Goal: Task Accomplishment & Management: Complete application form

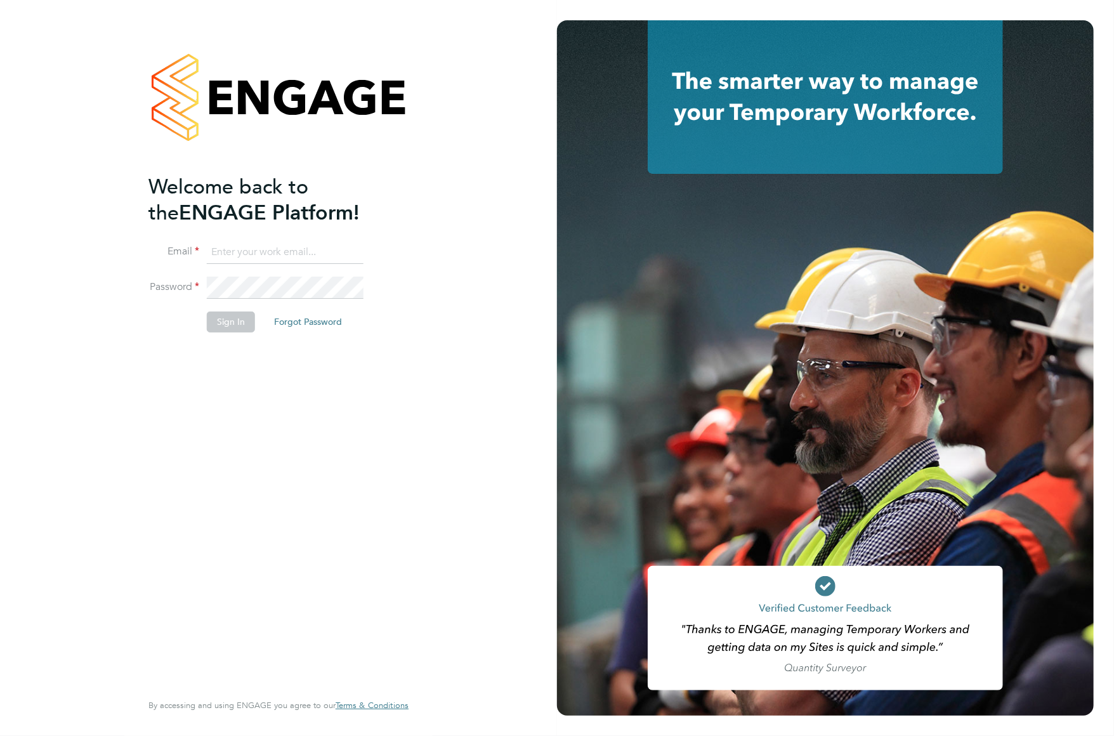
click at [226, 254] on input at bounding box center [285, 252] width 157 height 23
type input "dan.wright@vistry.co.uk"
click at [241, 317] on button "Sign In" at bounding box center [231, 322] width 48 height 20
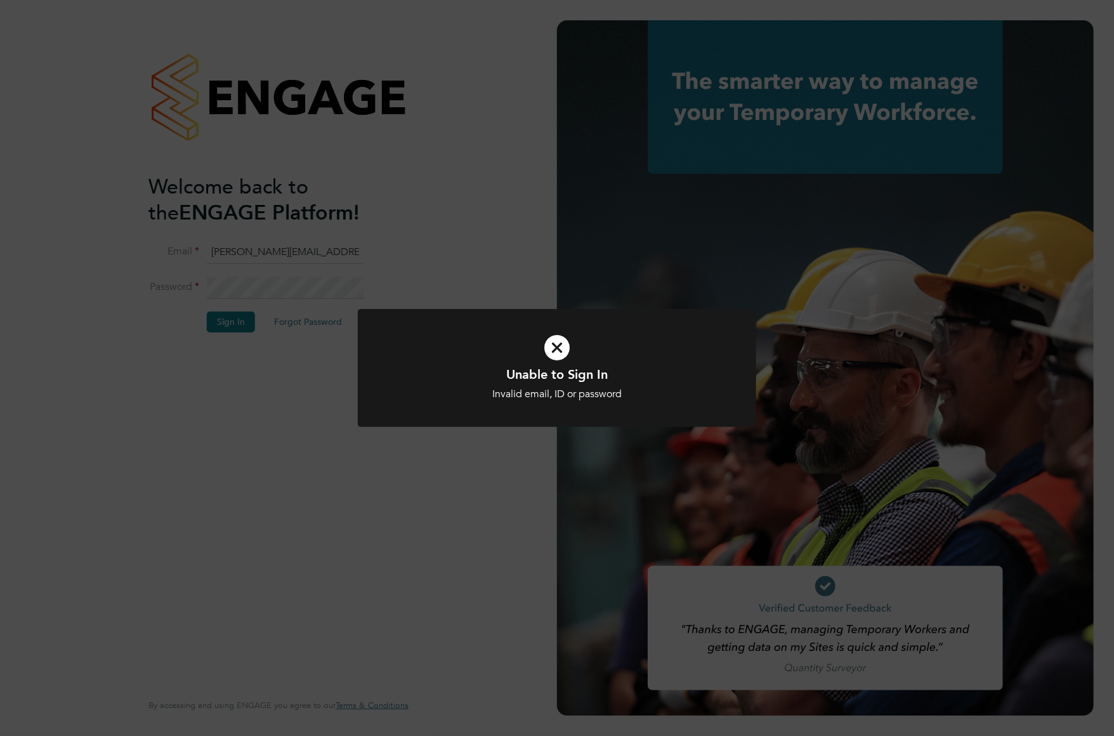
click at [293, 288] on div "Unable to Sign In Invalid email, ID or password Cancel Okay" at bounding box center [557, 368] width 1114 height 736
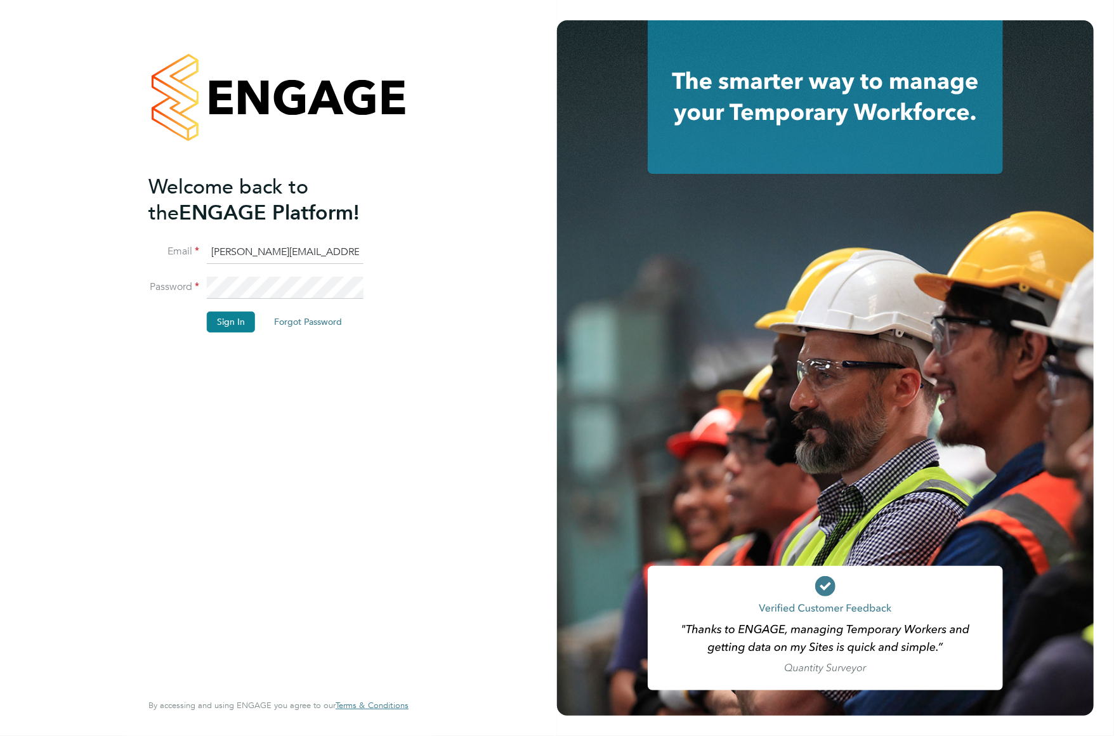
click at [158, 278] on li "Password" at bounding box center [271, 295] width 247 height 36
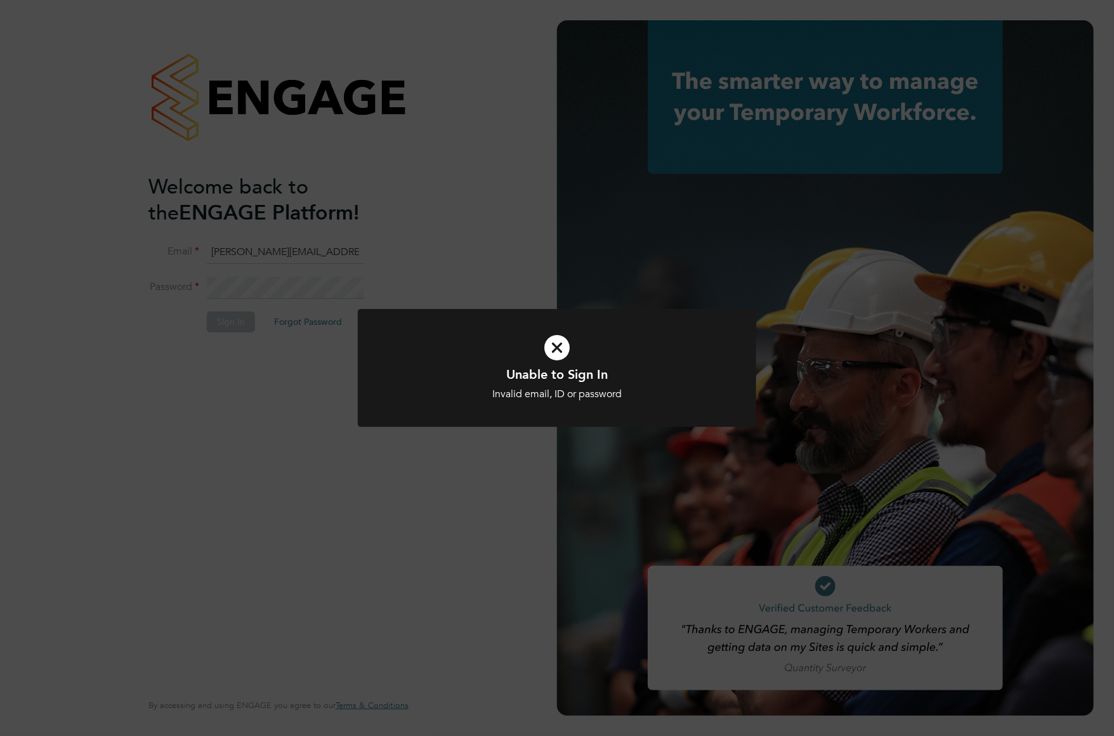
click at [564, 359] on icon at bounding box center [557, 347] width 330 height 49
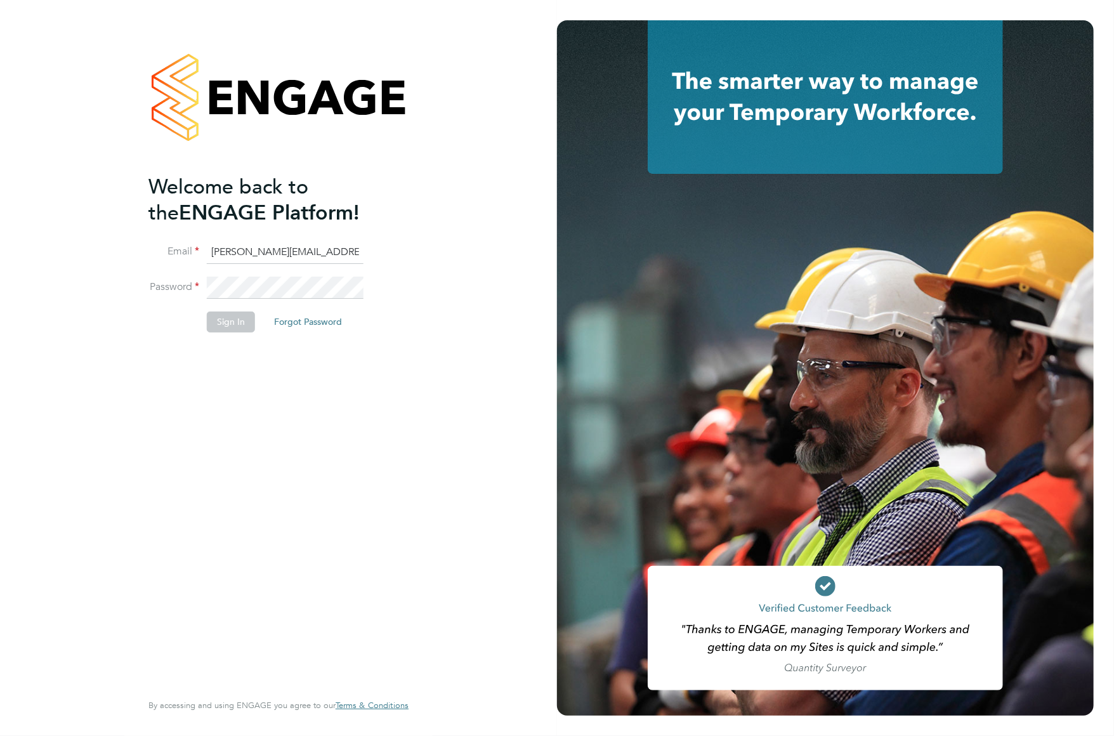
click at [141, 283] on div "Welcome back to the ENGAGE Platform! Email dan.wright@vistry.co.uk Password Sig…" at bounding box center [278, 368] width 311 height 736
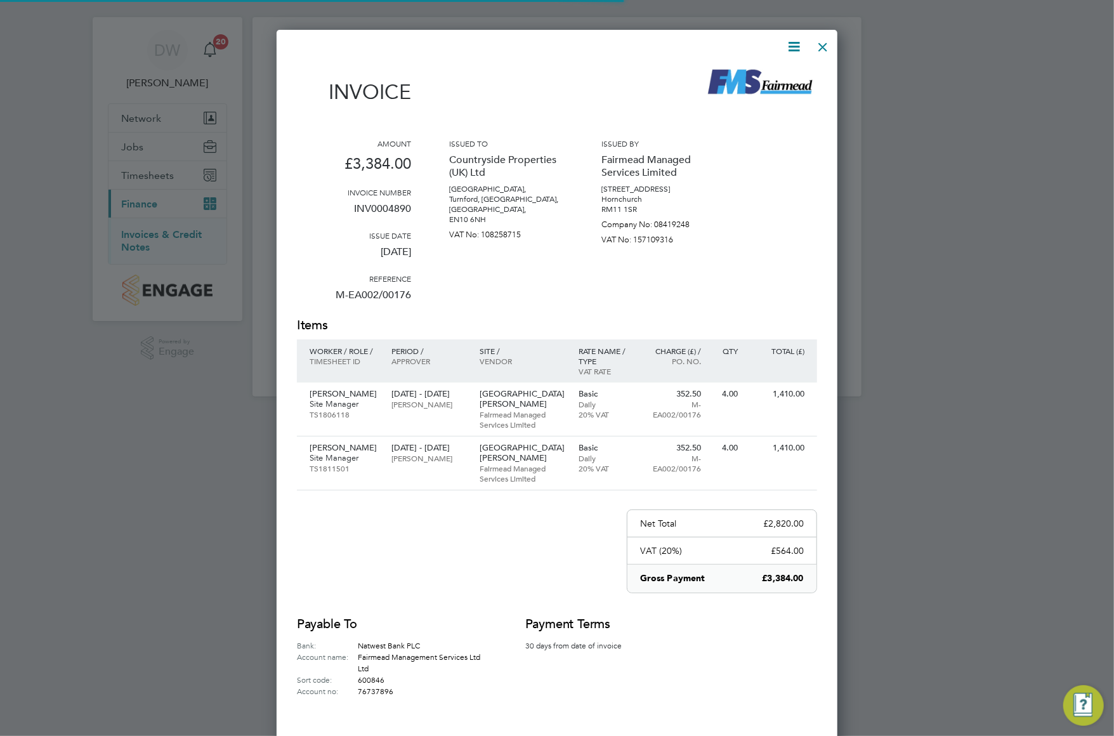
scroll to position [28, 0]
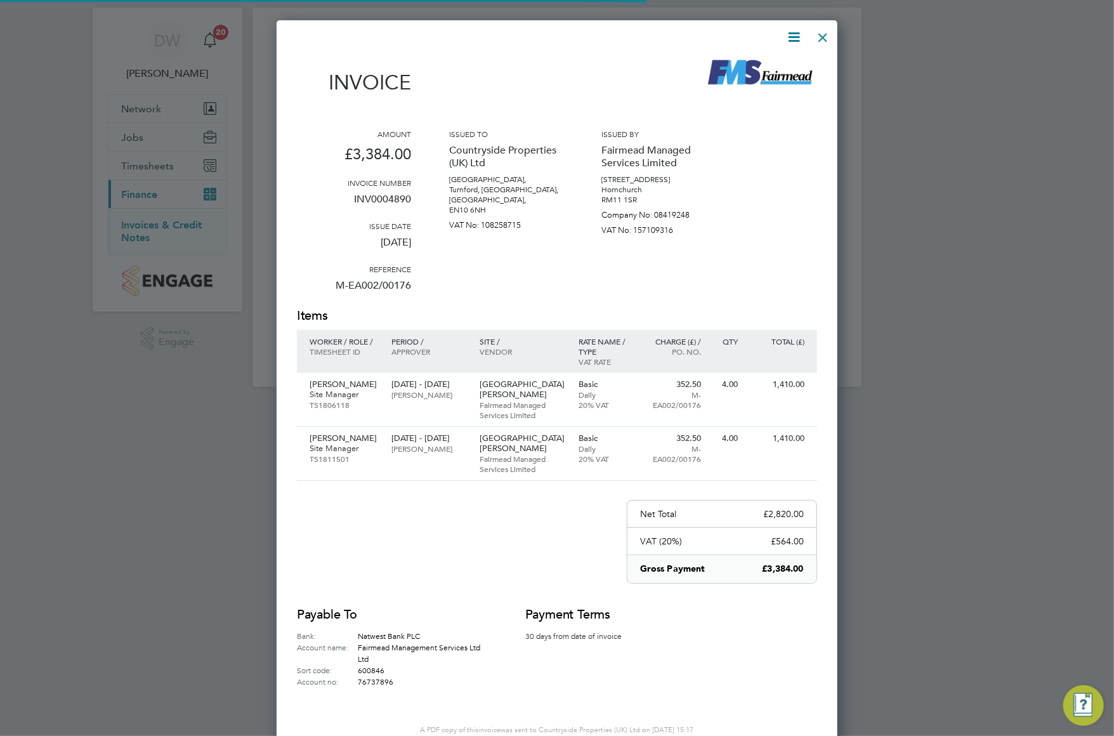
click at [794, 36] on icon at bounding box center [794, 37] width 16 height 16
click at [755, 65] on li "Download Invoice" at bounding box center [756, 67] width 88 height 18
click at [824, 37] on div at bounding box center [823, 34] width 23 height 23
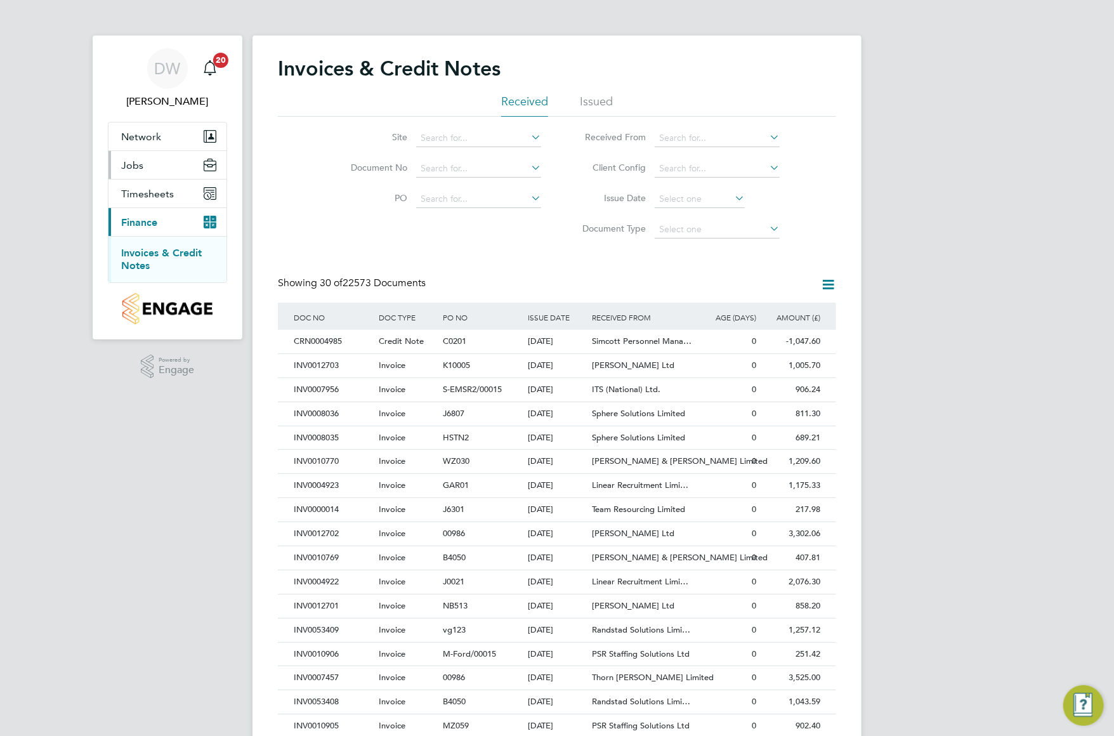
drag, startPoint x: 132, startPoint y: 164, endPoint x: 147, endPoint y: 166, distance: 14.7
click at [132, 164] on span "Jobs" at bounding box center [132, 165] width 22 height 12
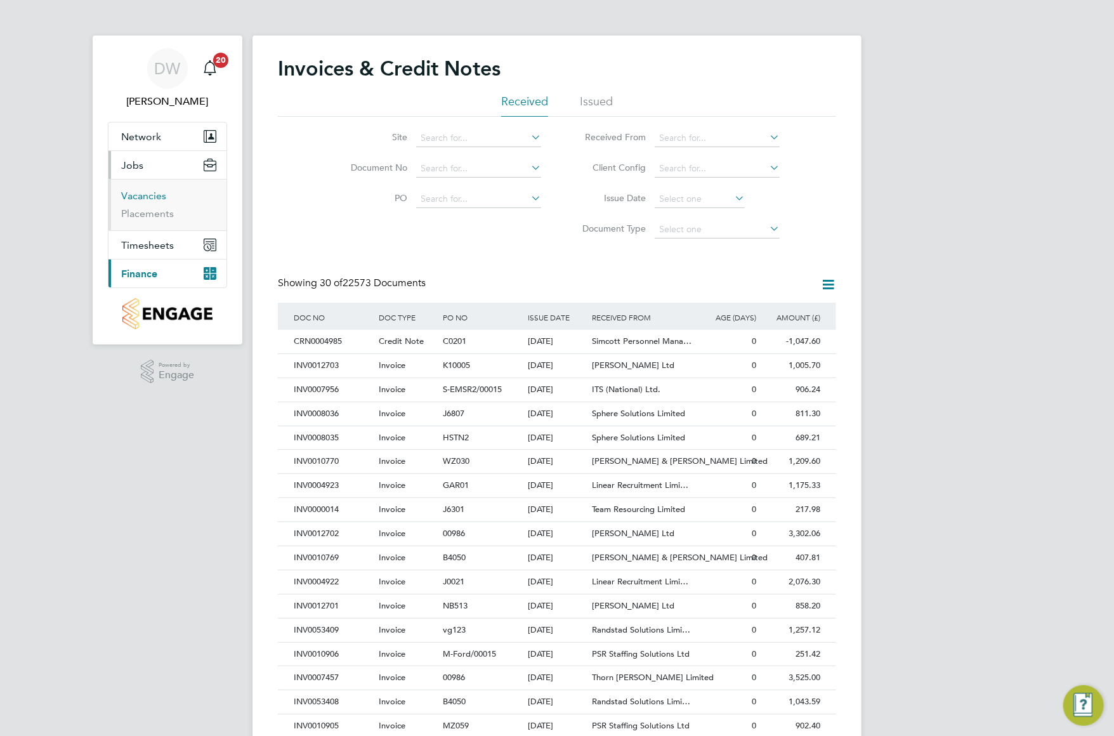
click at [133, 195] on link "Vacancies" at bounding box center [143, 196] width 45 height 12
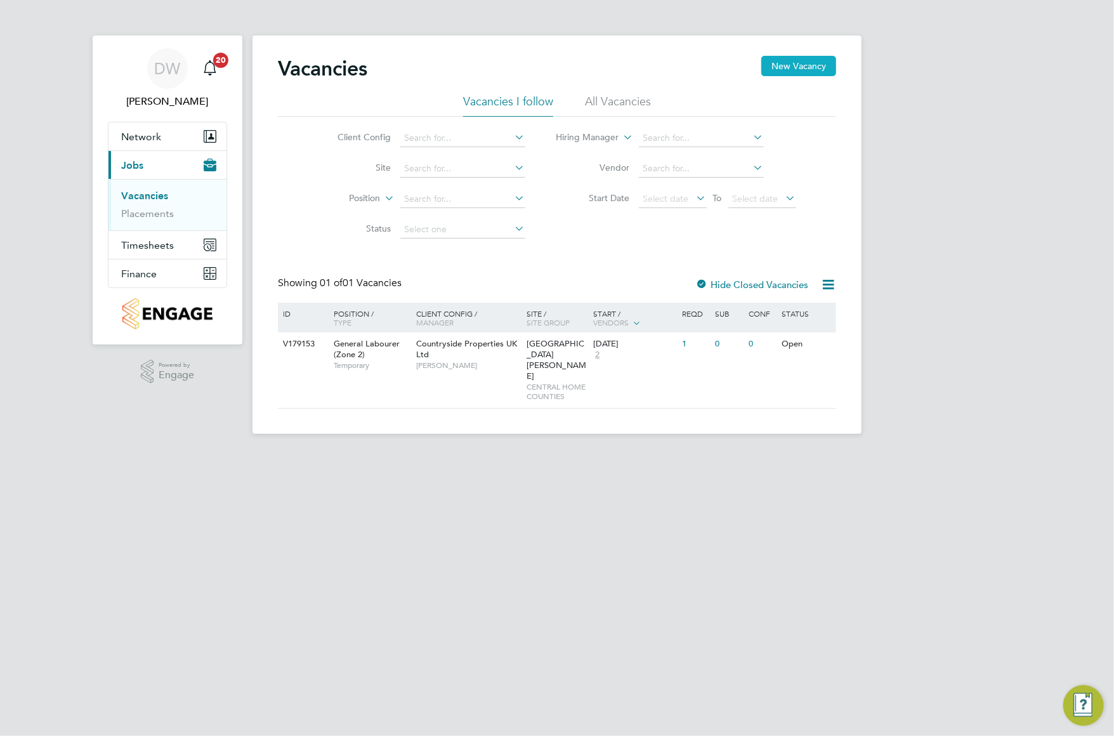
click at [786, 66] on button "New Vacancy" at bounding box center [798, 66] width 75 height 20
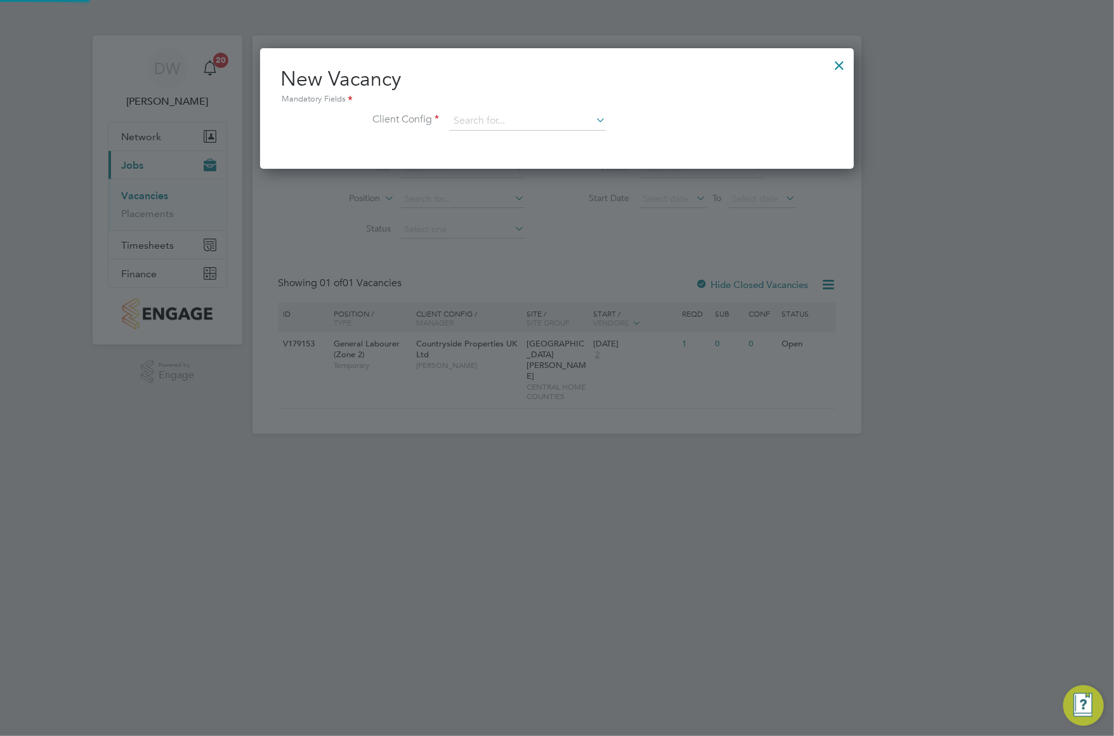
scroll to position [120, 594]
click at [470, 122] on input at bounding box center [527, 121] width 157 height 19
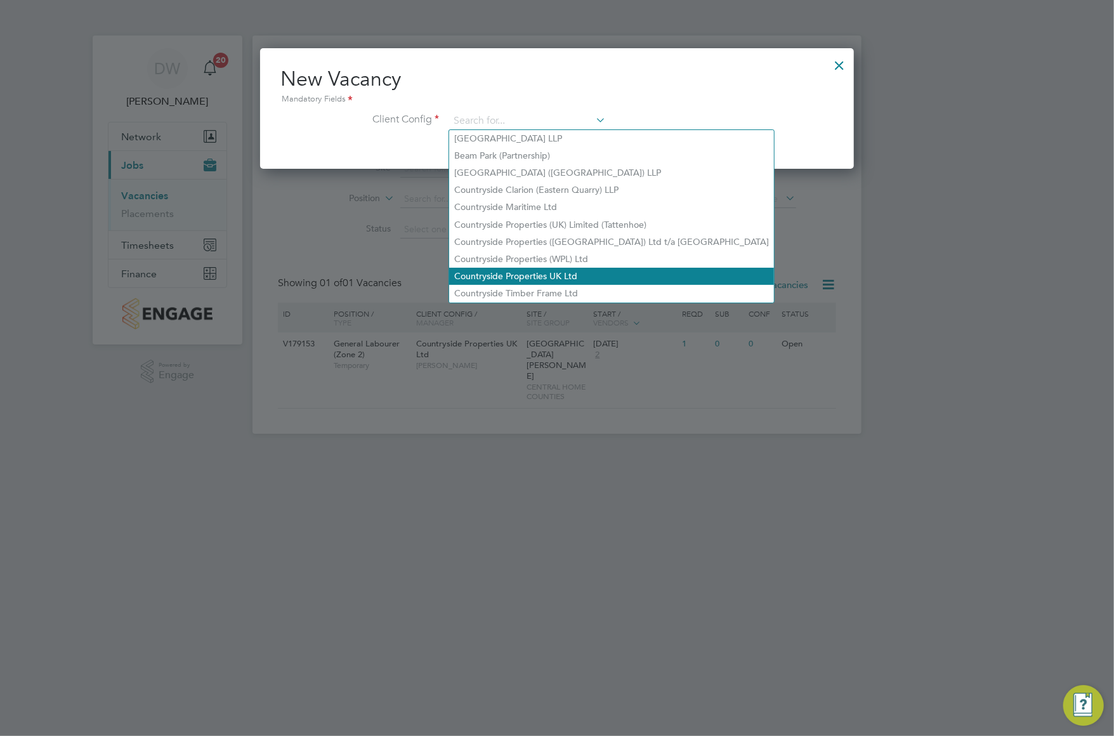
click at [508, 273] on li "Countryside Properties UK Ltd" at bounding box center [611, 276] width 325 height 17
type input "Countryside Properties UK Ltd"
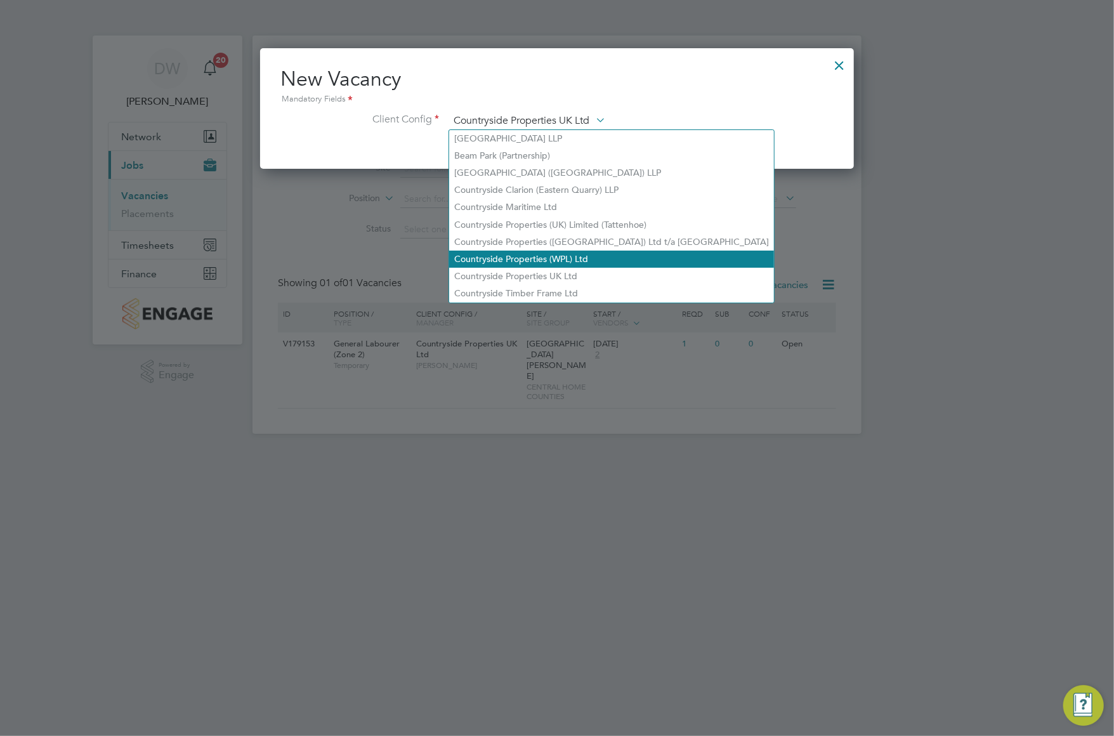
scroll to position [213, 594]
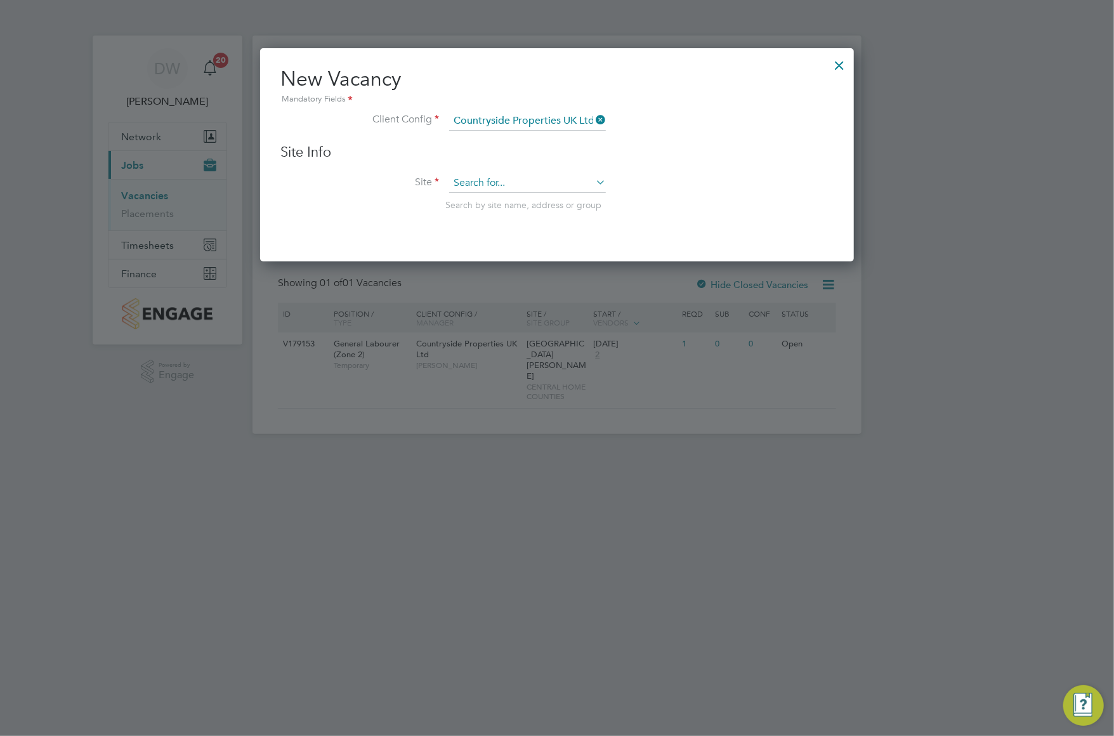
click at [499, 182] on input at bounding box center [527, 183] width 157 height 19
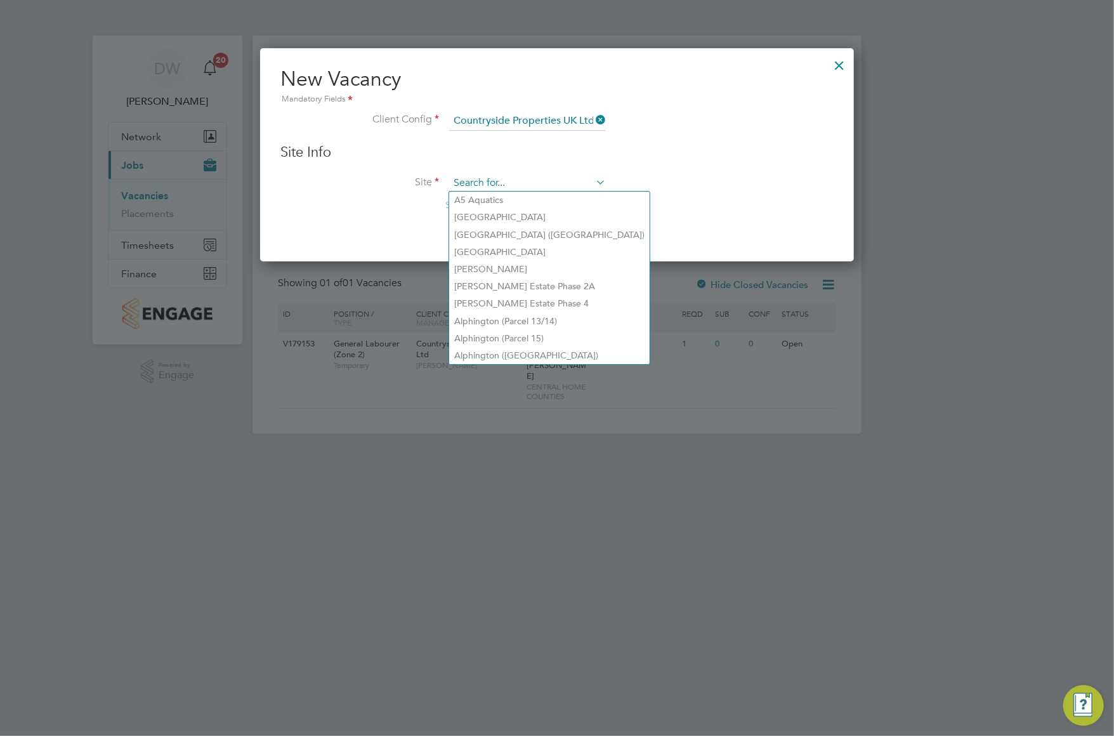
click at [476, 185] on input at bounding box center [527, 183] width 157 height 19
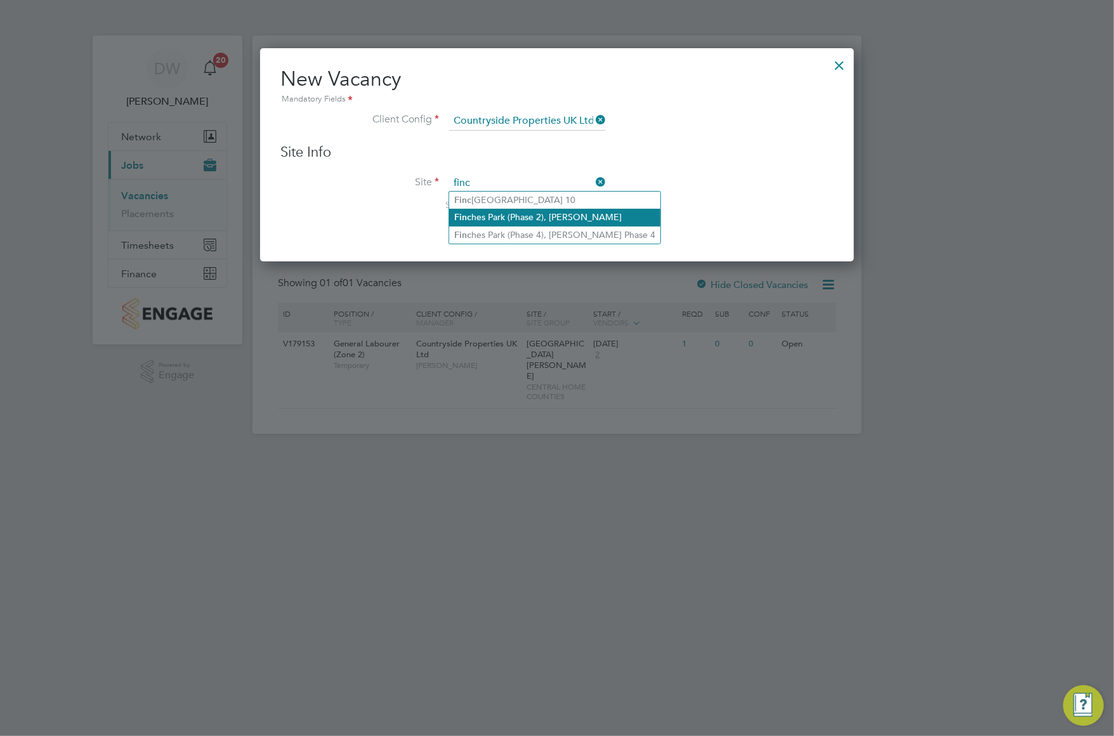
click at [504, 214] on li "Finc hes Park (Phase 2), [PERSON_NAME]" at bounding box center [554, 217] width 211 height 17
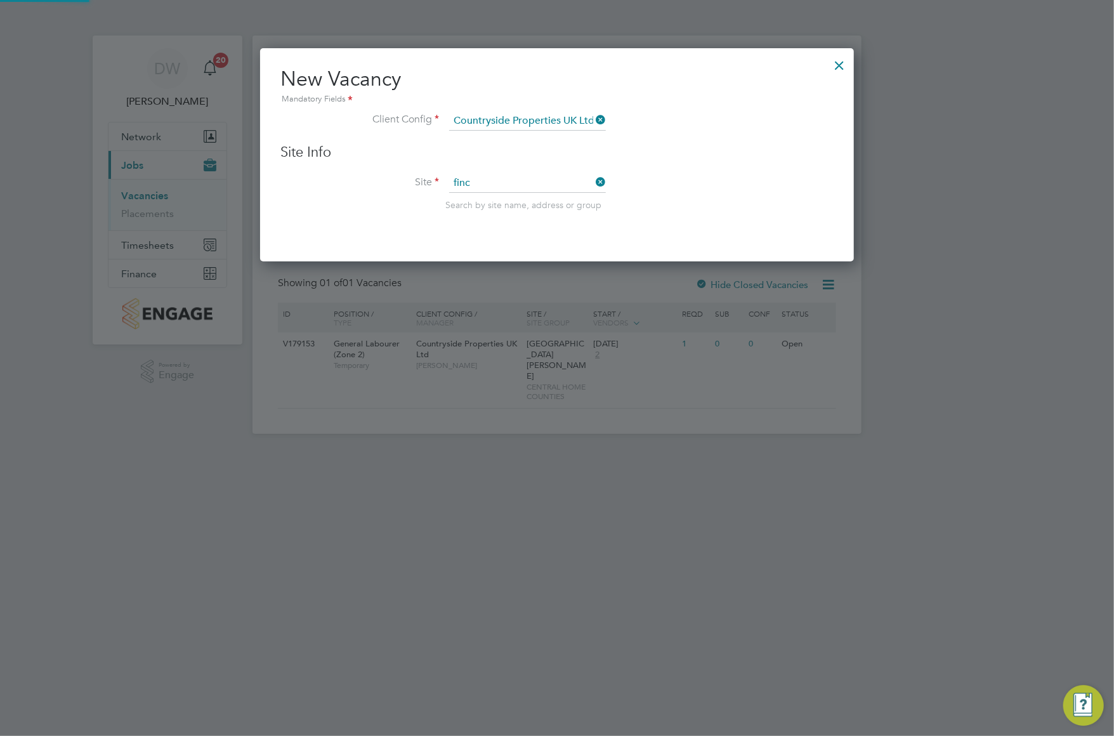
type input "[GEOGRAPHIC_DATA] (Phase 2), [PERSON_NAME]"
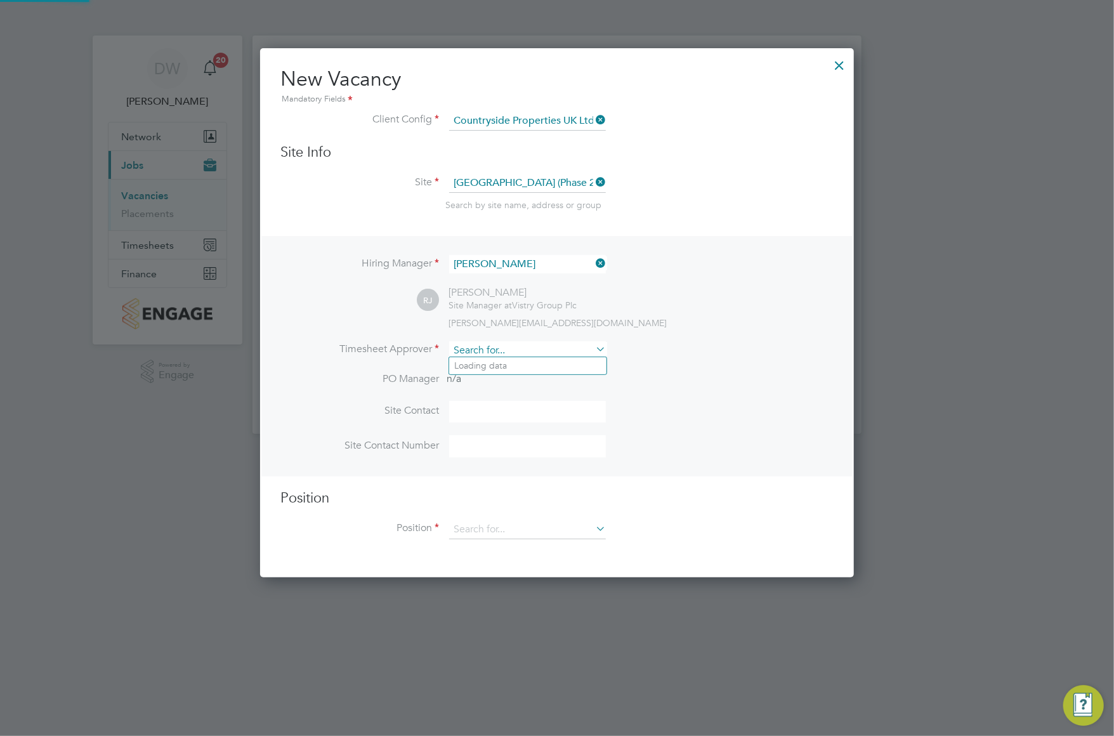
click at [490, 346] on input at bounding box center [527, 350] width 157 height 18
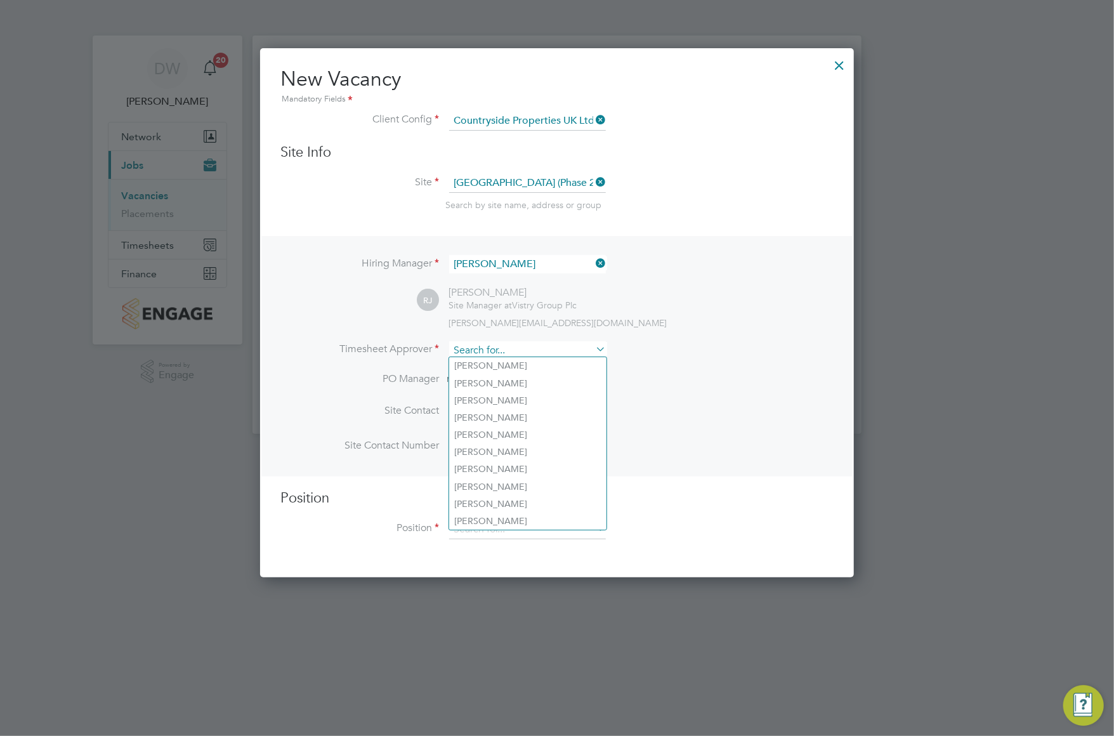
click at [475, 349] on input at bounding box center [527, 350] width 157 height 18
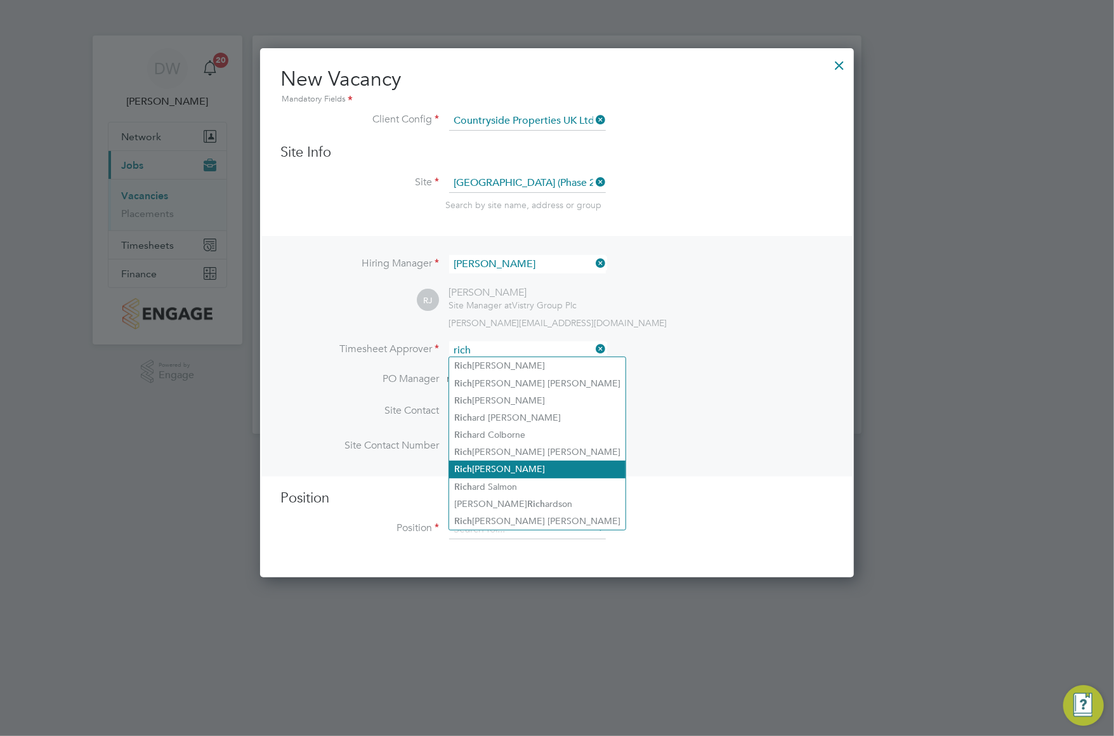
click at [507, 467] on li "[PERSON_NAME]" at bounding box center [537, 469] width 176 height 17
type input "[PERSON_NAME]"
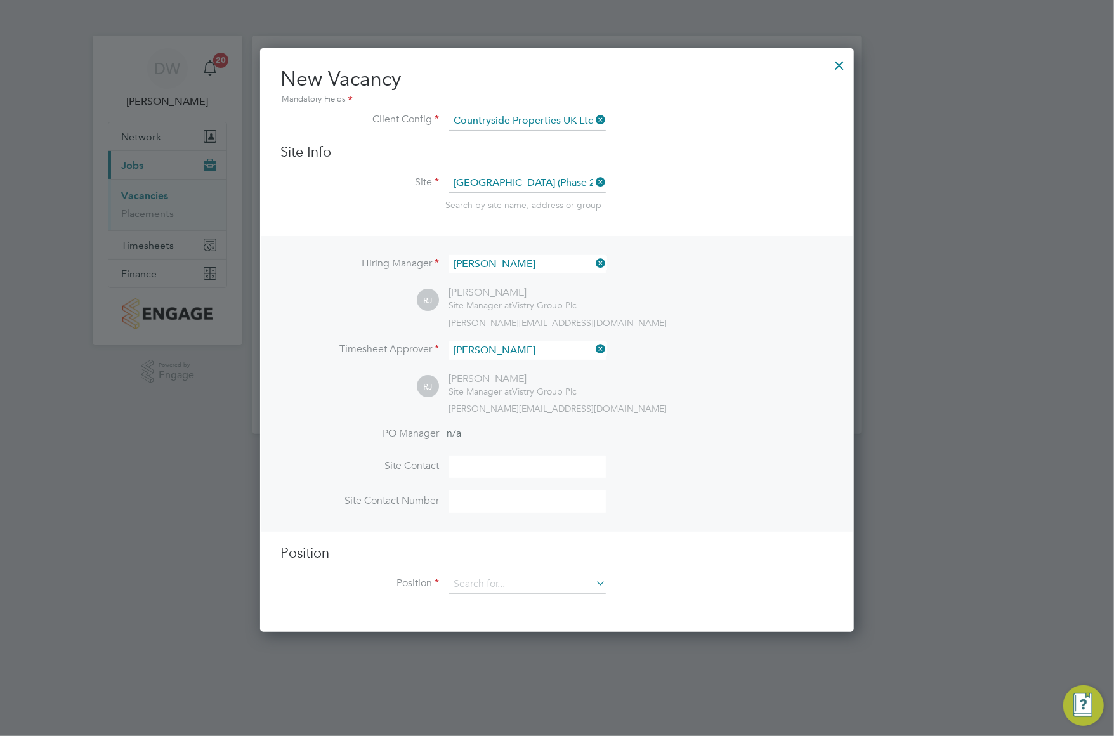
drag, startPoint x: 459, startPoint y: 463, endPoint x: 475, endPoint y: 470, distance: 16.8
click at [459, 463] on input at bounding box center [527, 467] width 157 height 22
type input "[PERSON_NAME]"
drag, startPoint x: 482, startPoint y: 497, endPoint x: 501, endPoint y: 501, distance: 19.4
click at [483, 497] on input at bounding box center [527, 501] width 157 height 22
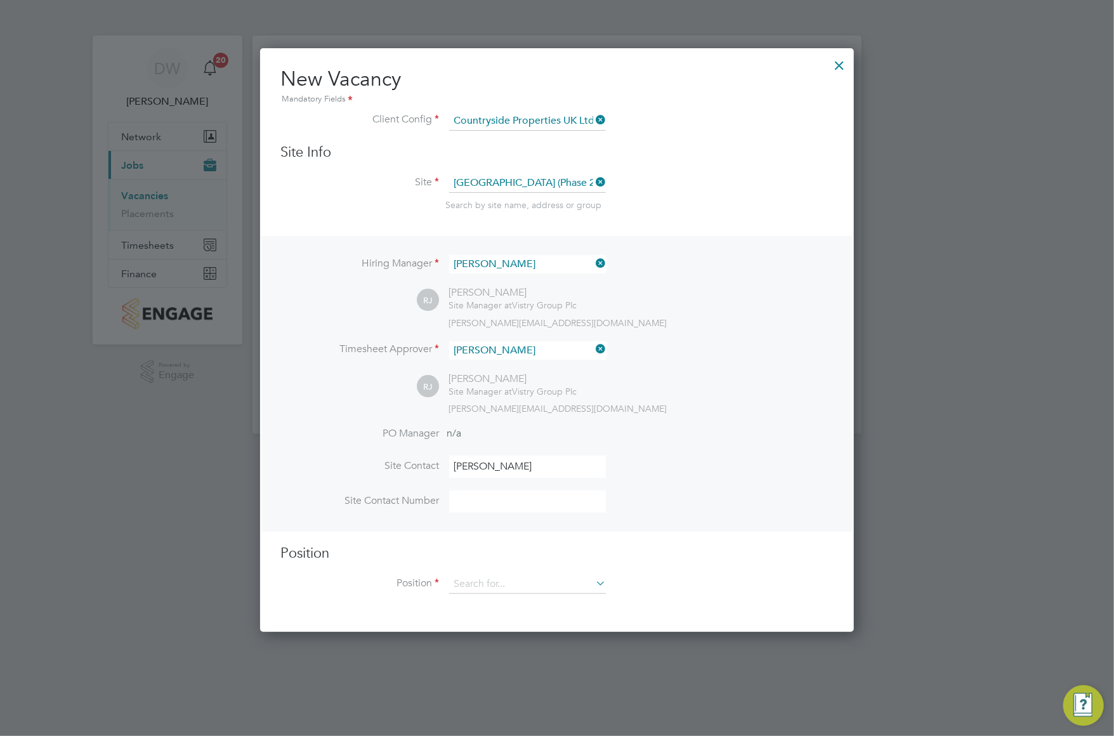
drag, startPoint x: 489, startPoint y: 504, endPoint x: 501, endPoint y: 505, distance: 12.8
click at [489, 504] on input at bounding box center [527, 501] width 157 height 22
type input "07923 259 661"
click at [482, 578] on input at bounding box center [527, 584] width 157 height 19
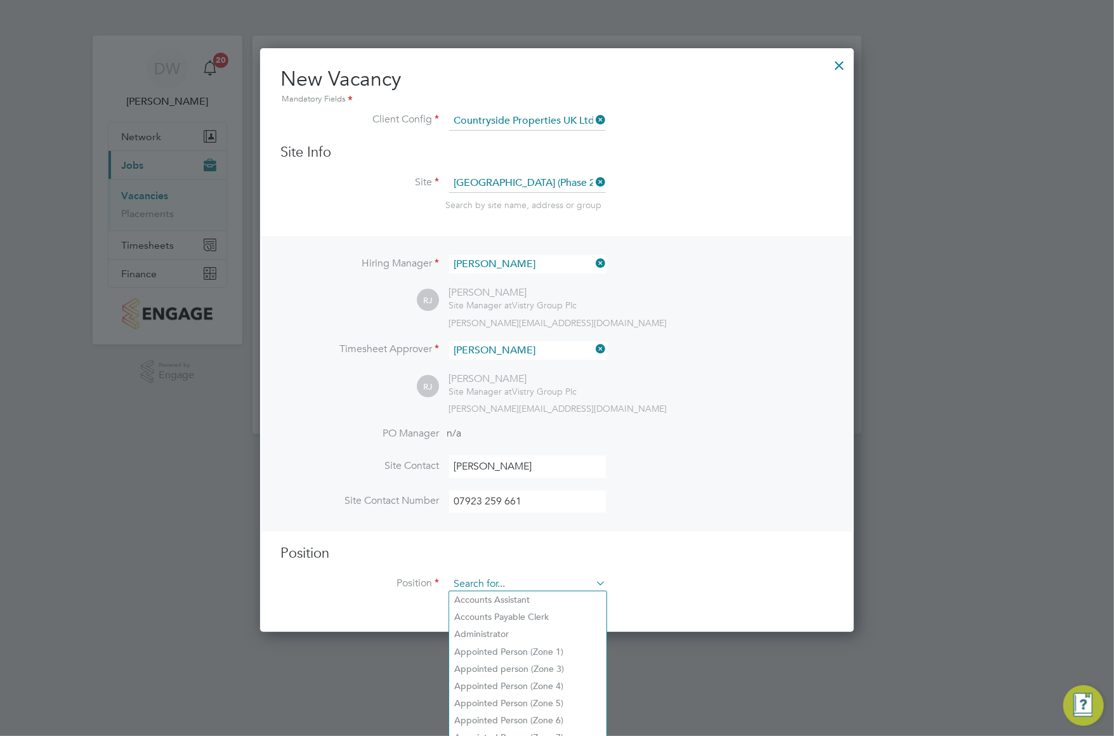
click at [480, 582] on input at bounding box center [527, 584] width 157 height 19
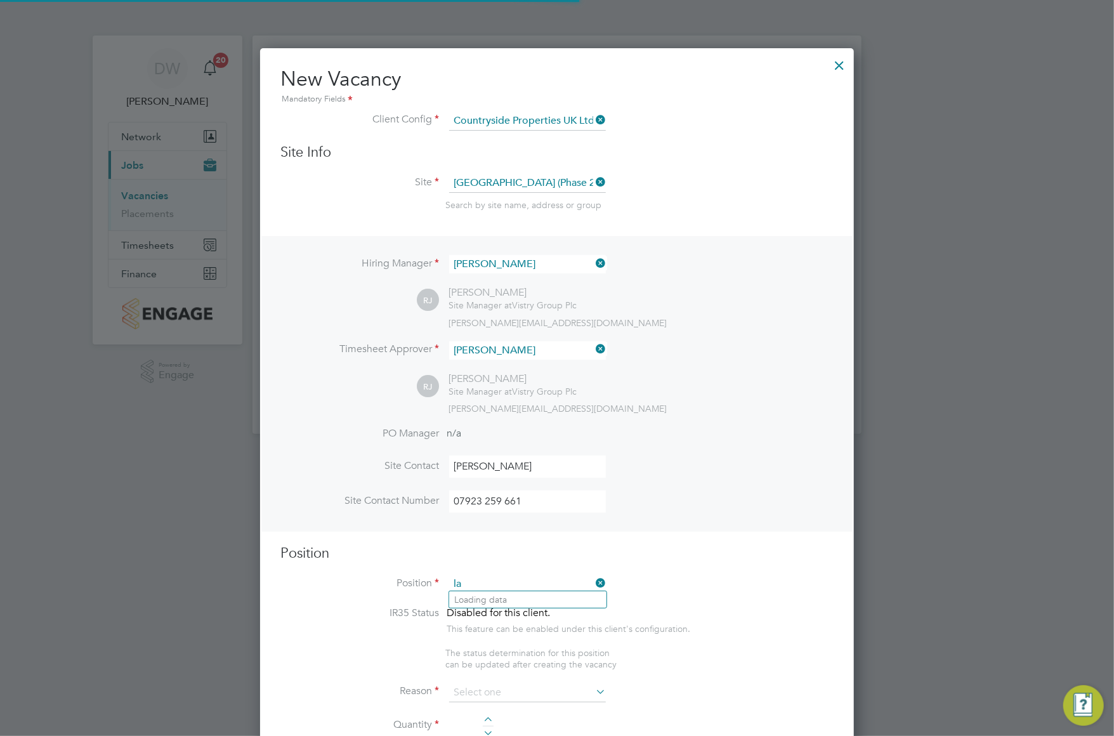
scroll to position [1820, 594]
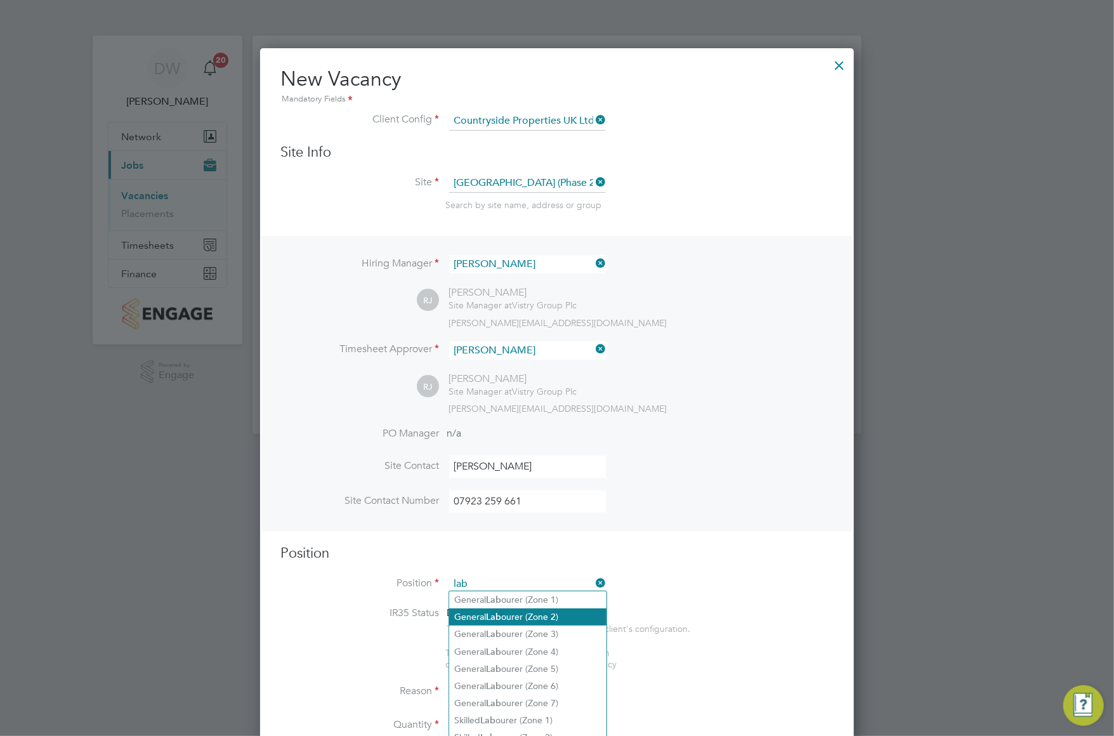
click at [517, 611] on li "General Lab ourer (Zone 2)" at bounding box center [527, 617] width 157 height 17
type input "General Labourer (Zone 2)"
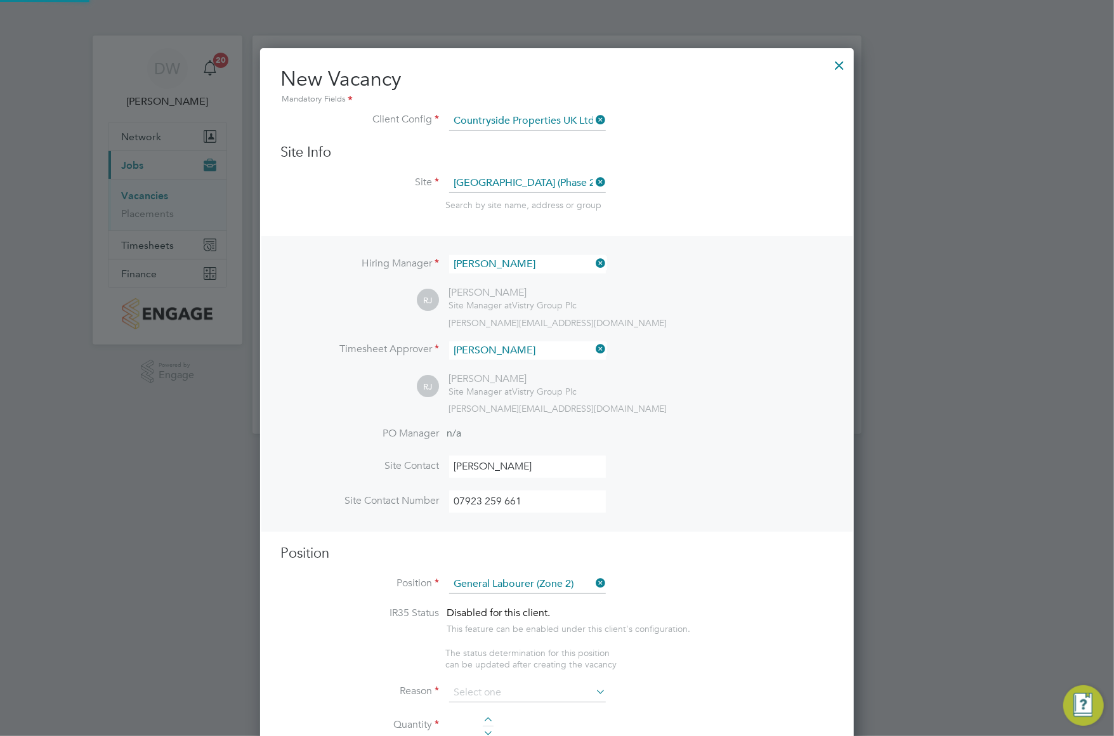
type textarea "- General labouring duties - Supporting the trades on site - Moving materials a…"
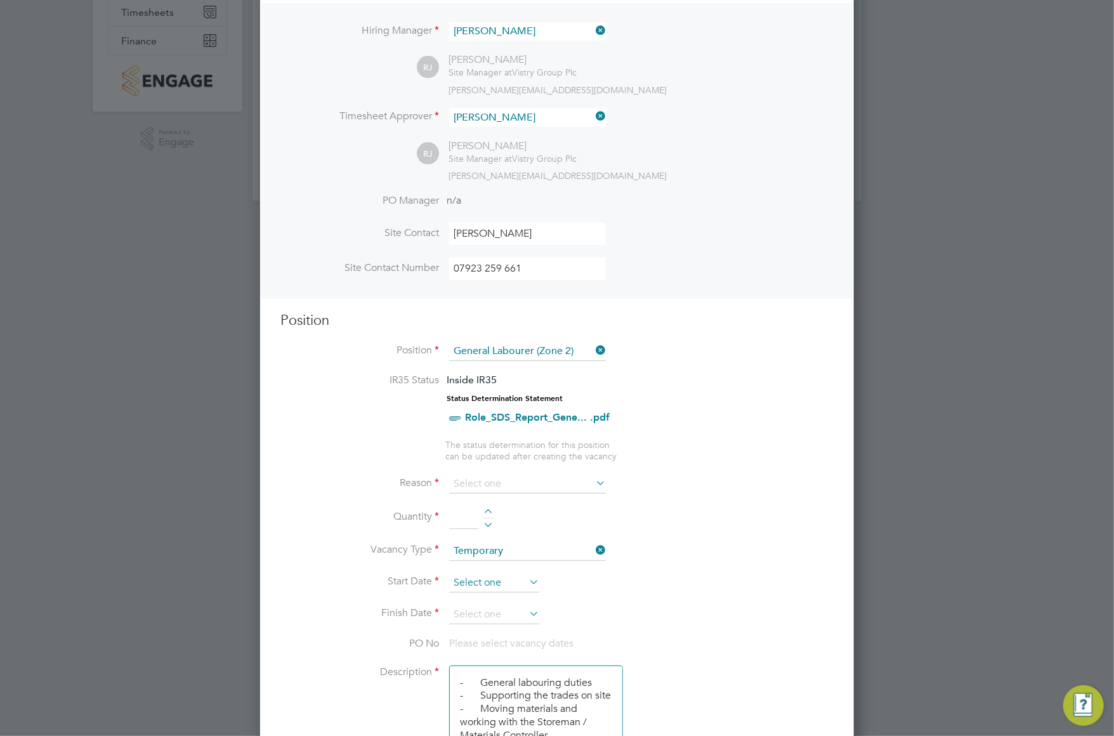
scroll to position [288, 0]
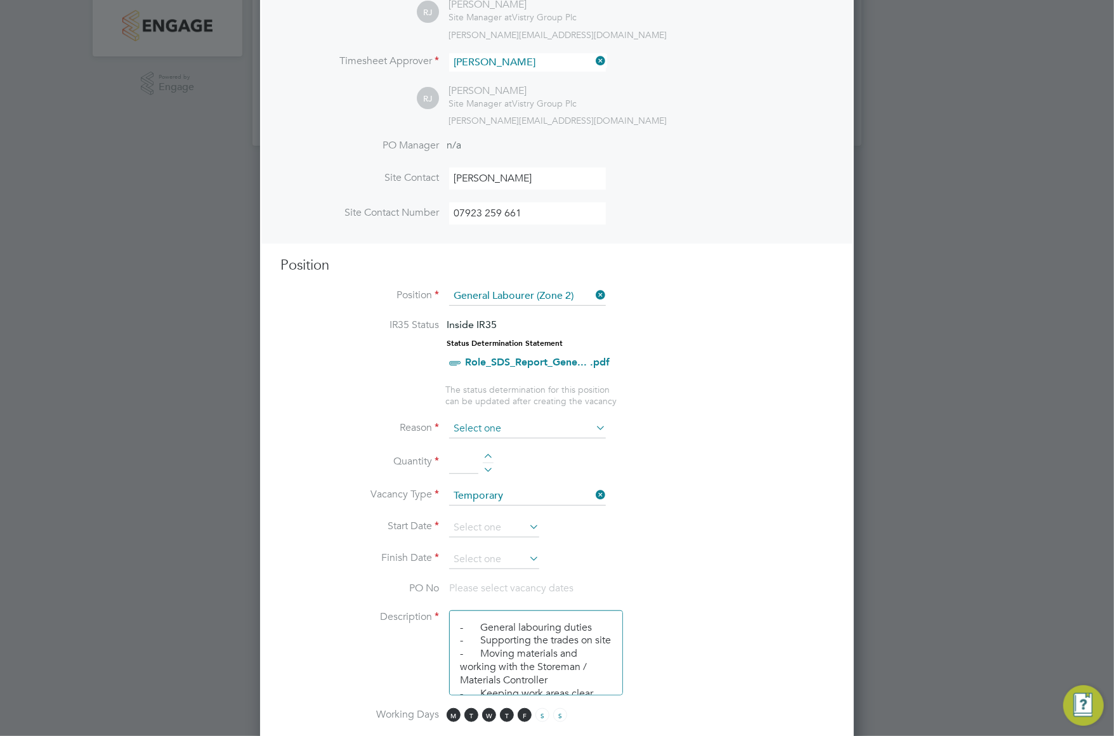
click at [466, 422] on input at bounding box center [527, 428] width 157 height 19
click at [475, 474] on li "Extra Work" at bounding box center [527, 477] width 157 height 16
type input "Extra Work"
drag, startPoint x: 462, startPoint y: 456, endPoint x: 482, endPoint y: 469, distance: 23.4
click at [462, 456] on input at bounding box center [463, 462] width 29 height 23
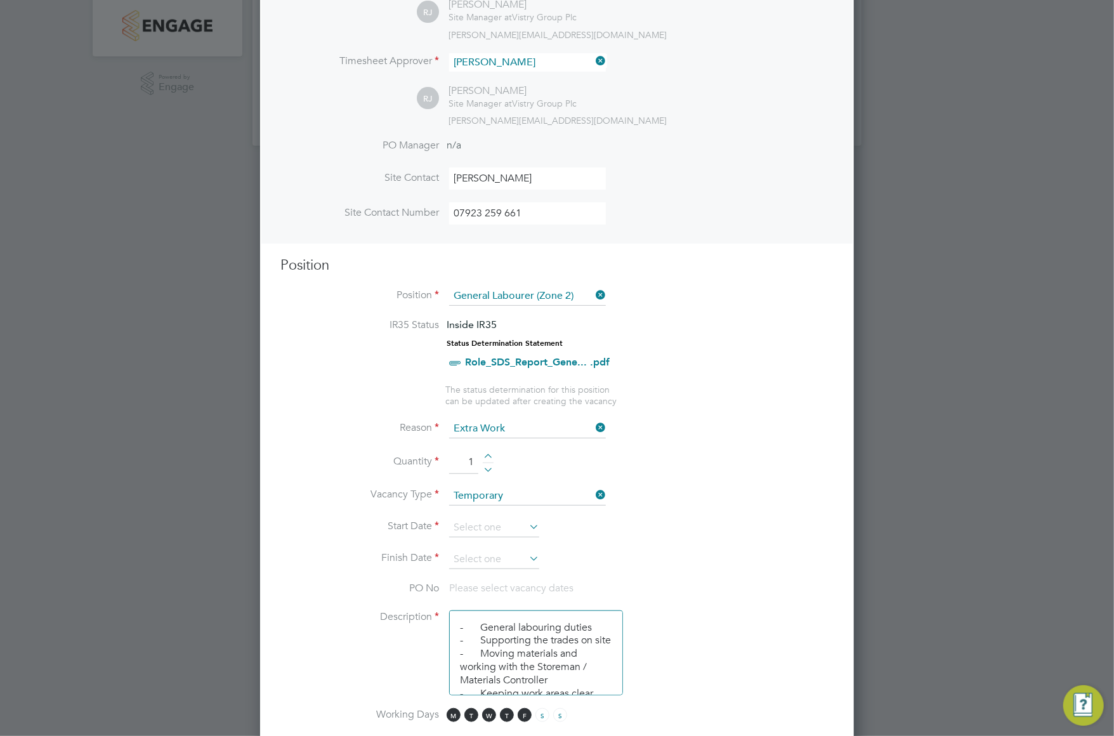
type input "1"
click at [545, 474] on li "Quantity 1" at bounding box center [556, 469] width 553 height 36
click at [497, 522] on input at bounding box center [494, 527] width 90 height 19
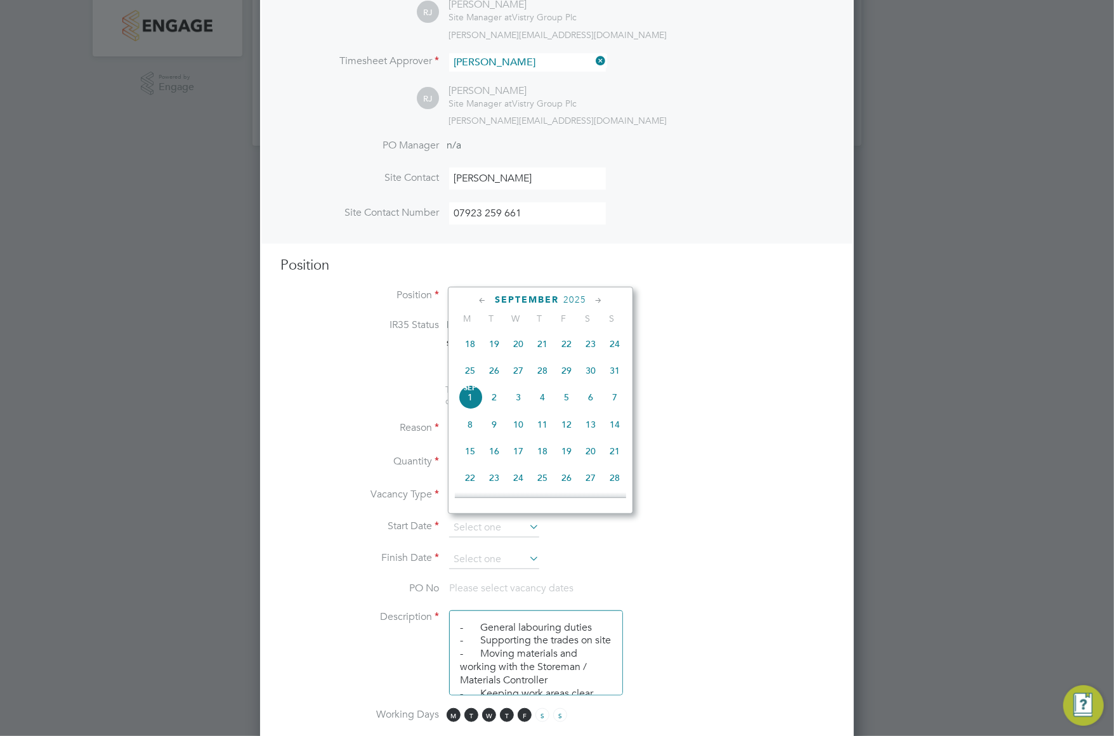
click at [520, 345] on span "20" at bounding box center [518, 344] width 24 height 24
type input "[DATE]"
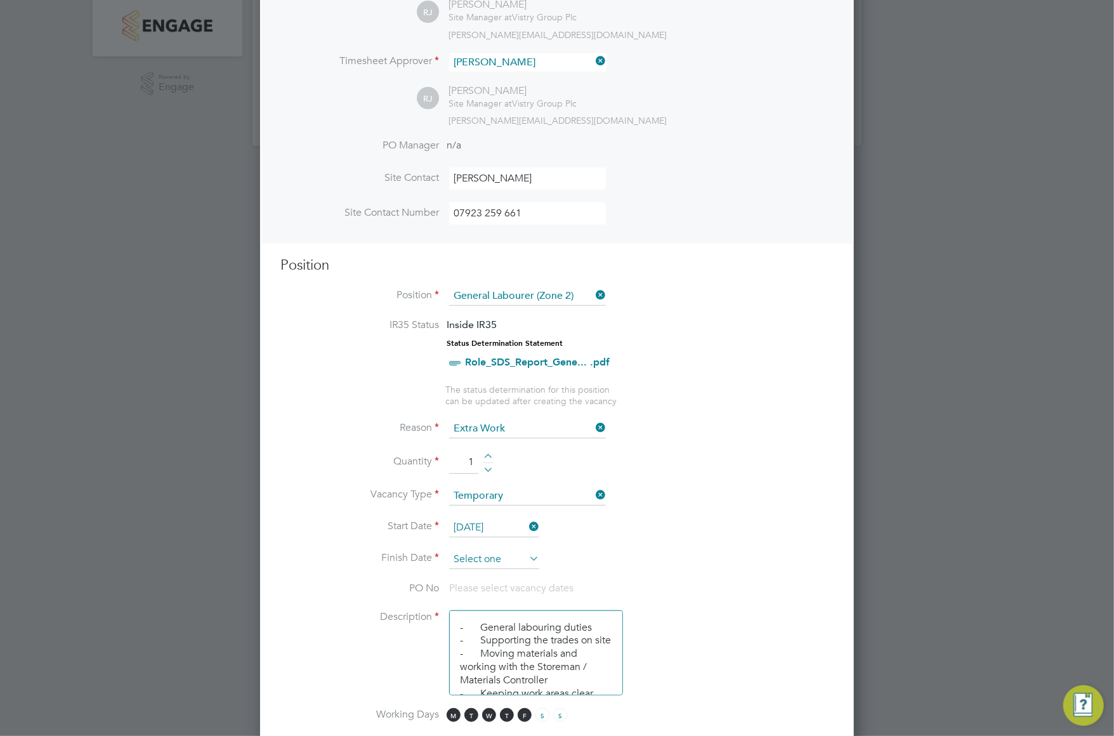
click at [487, 553] on input at bounding box center [494, 559] width 90 height 19
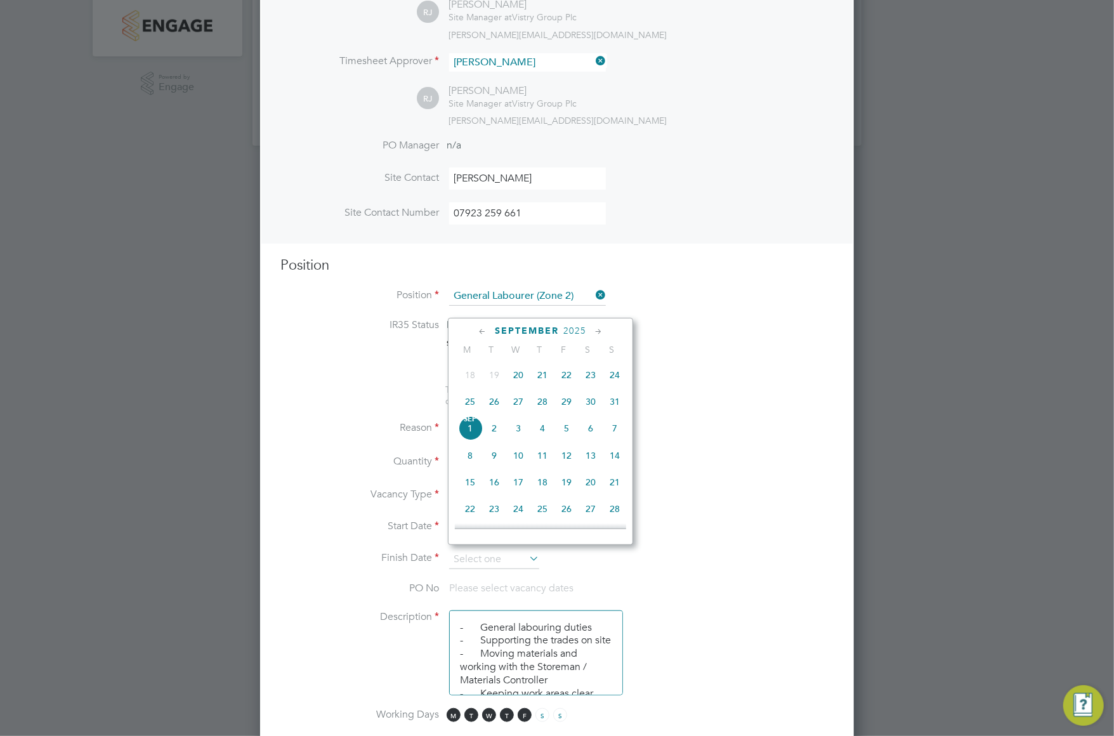
click at [567, 405] on span "29" at bounding box center [567, 402] width 24 height 24
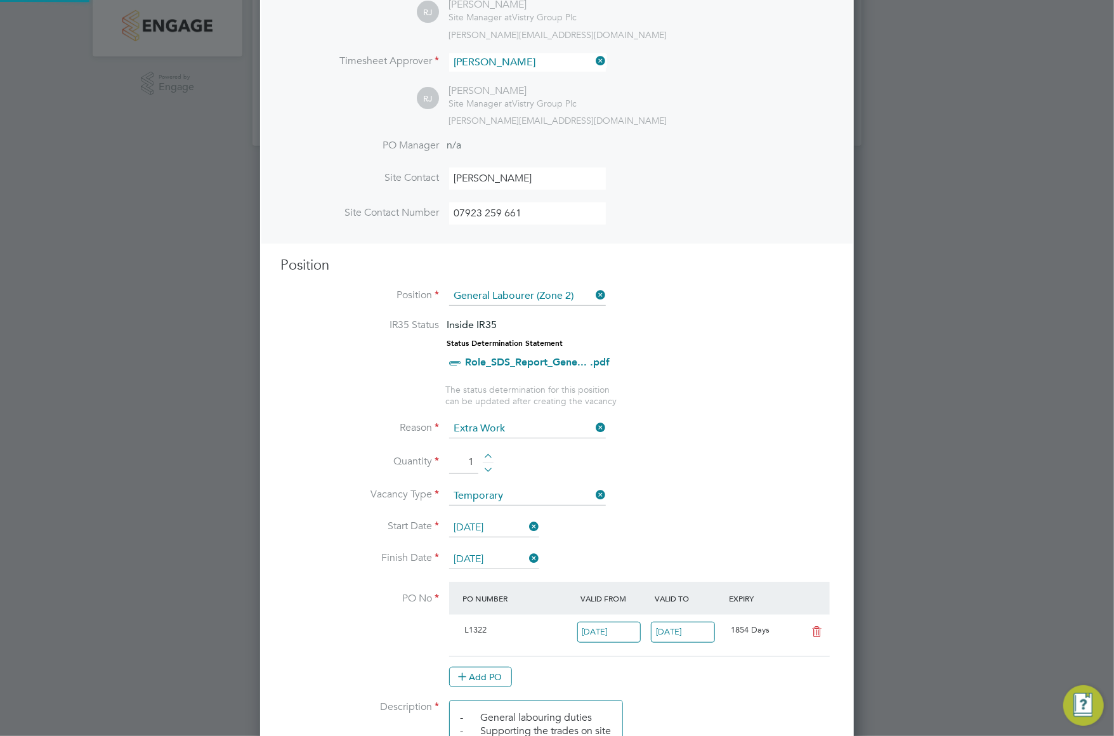
scroll to position [22, 119]
click at [494, 555] on input "[DATE]" at bounding box center [494, 559] width 90 height 19
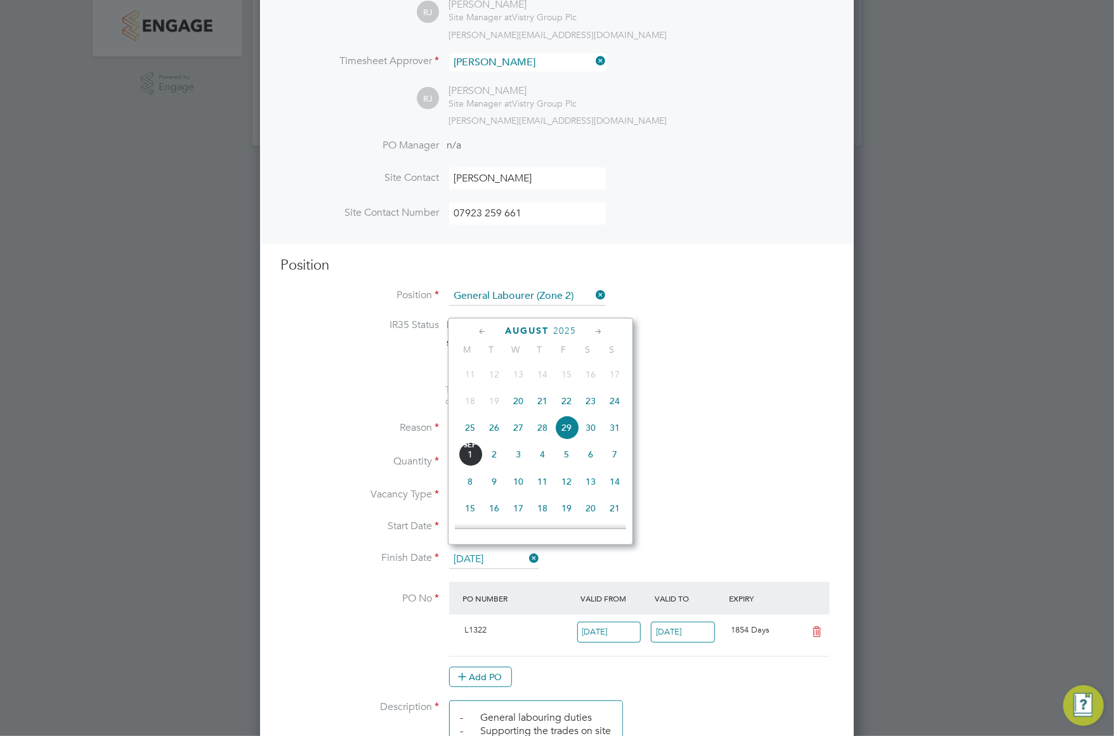
click at [598, 330] on icon at bounding box center [599, 332] width 12 height 14
click at [615, 512] on span "5" at bounding box center [615, 508] width 24 height 24
type input "[DATE]"
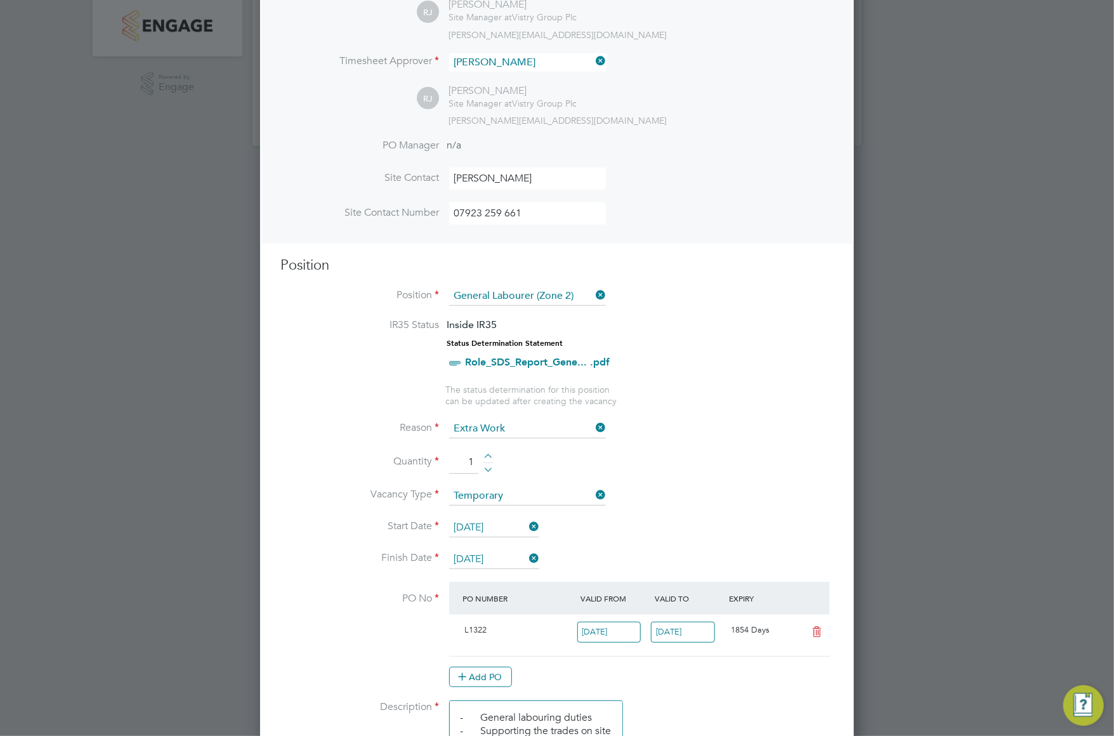
click at [616, 540] on li "Start Date [DATE]" at bounding box center [556, 534] width 553 height 32
click at [496, 674] on button "Add PO" at bounding box center [480, 677] width 63 height 20
click at [489, 667] on input at bounding box center [513, 674] width 109 height 21
paste input "M-L1322/00035"
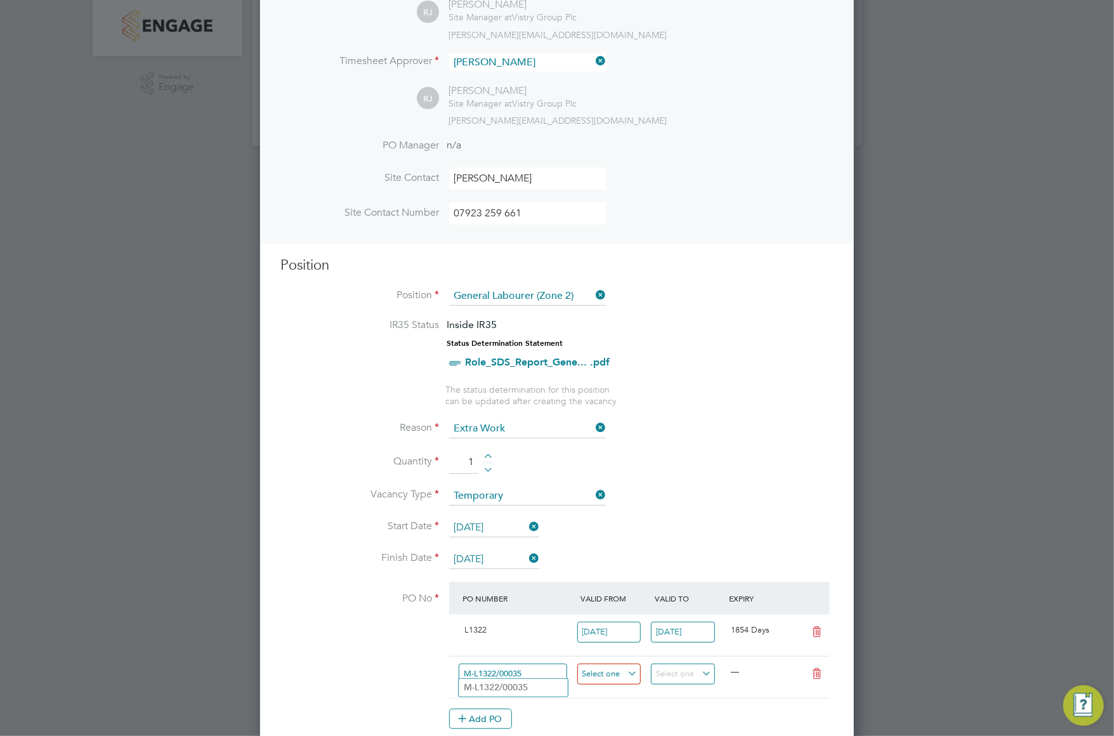
type input "M-L1322/00035"
click at [628, 668] on input at bounding box center [609, 674] width 64 height 21
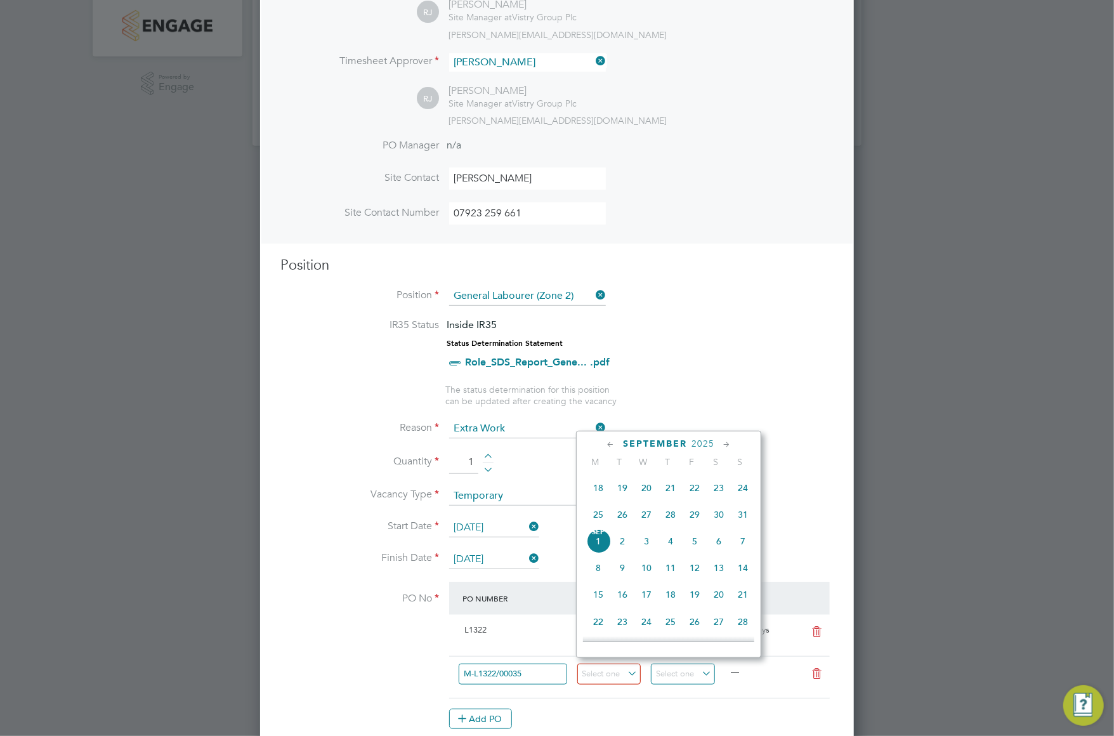
click at [647, 489] on span "20" at bounding box center [647, 488] width 24 height 24
type input "[DATE]"
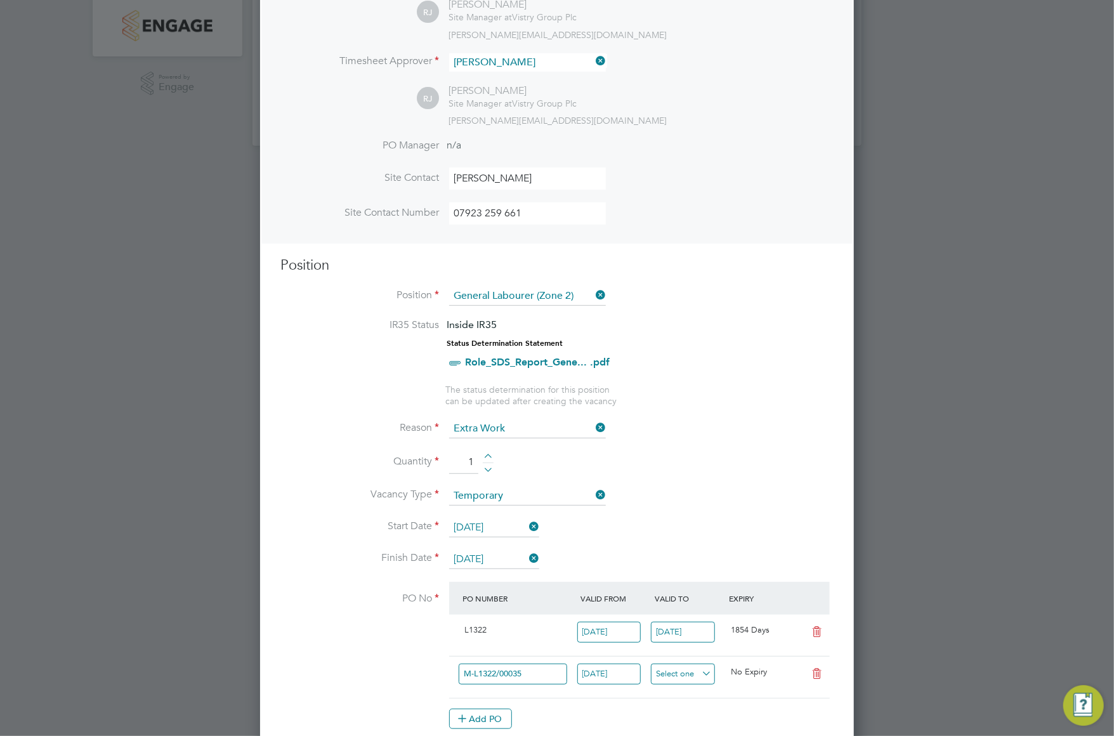
click at [683, 671] on input at bounding box center [683, 674] width 64 height 21
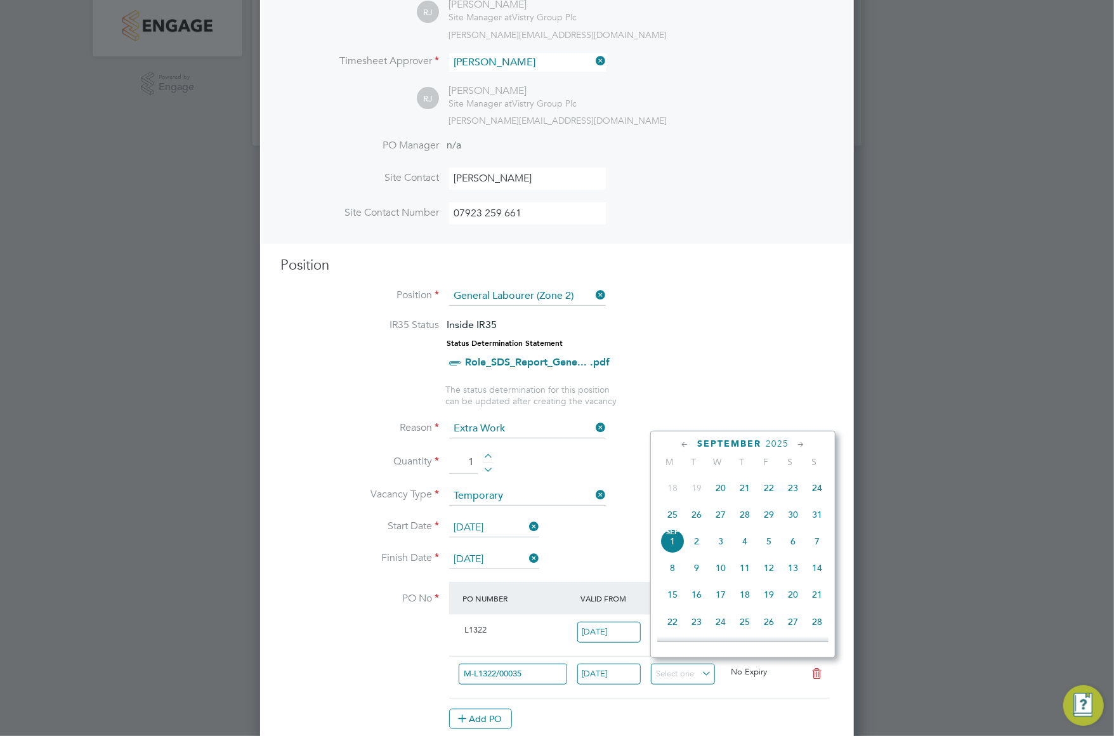
click at [803, 443] on icon at bounding box center [801, 445] width 12 height 14
click at [815, 491] on span "5" at bounding box center [817, 487] width 24 height 24
type input "[DATE]"
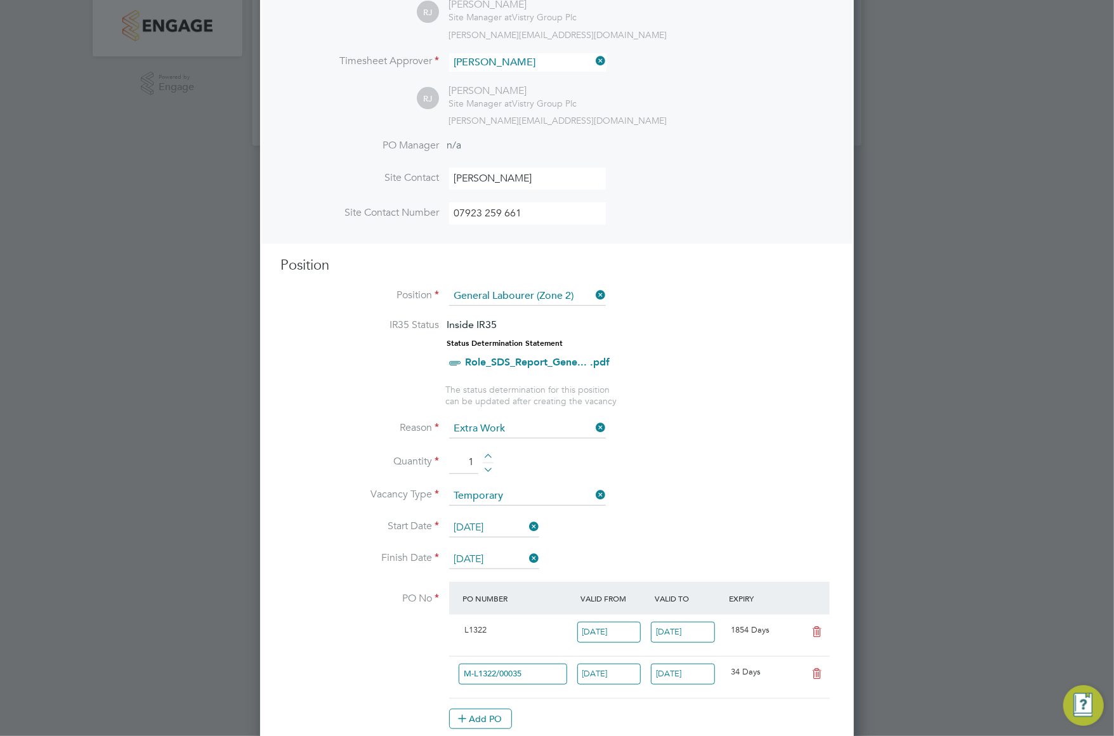
click at [819, 627] on icon at bounding box center [817, 632] width 16 height 10
type input "[DATE]"
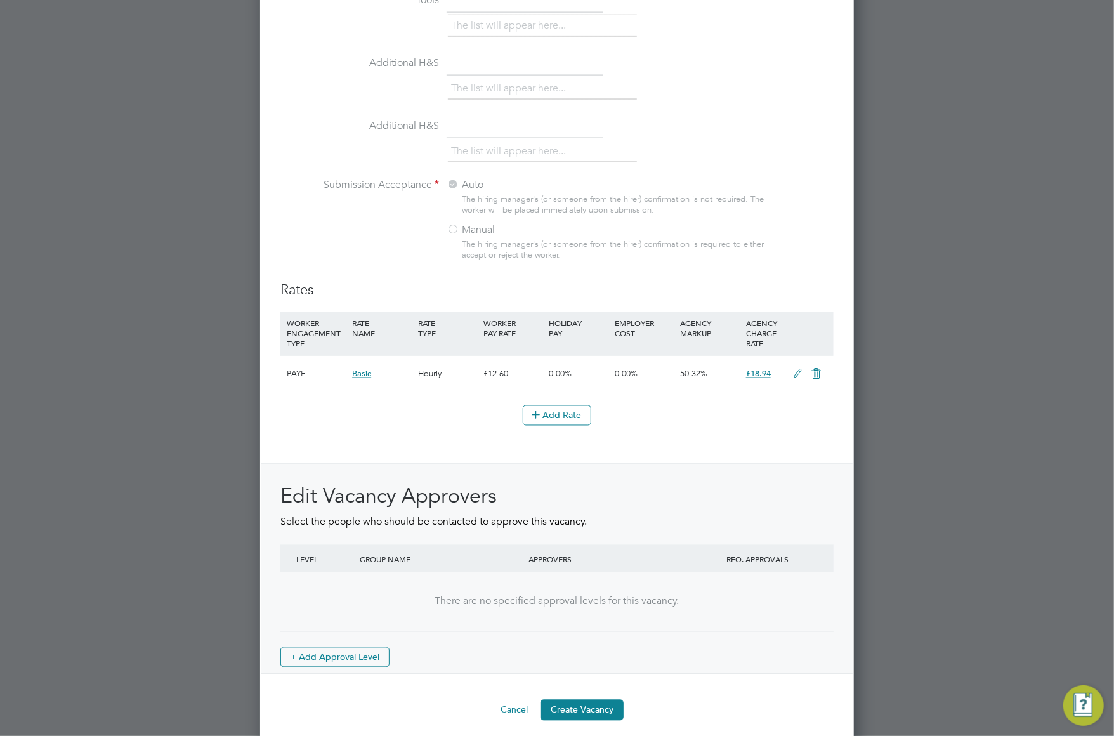
scroll to position [1225, 0]
click at [572, 698] on button "Create Vacancy" at bounding box center [582, 708] width 83 height 20
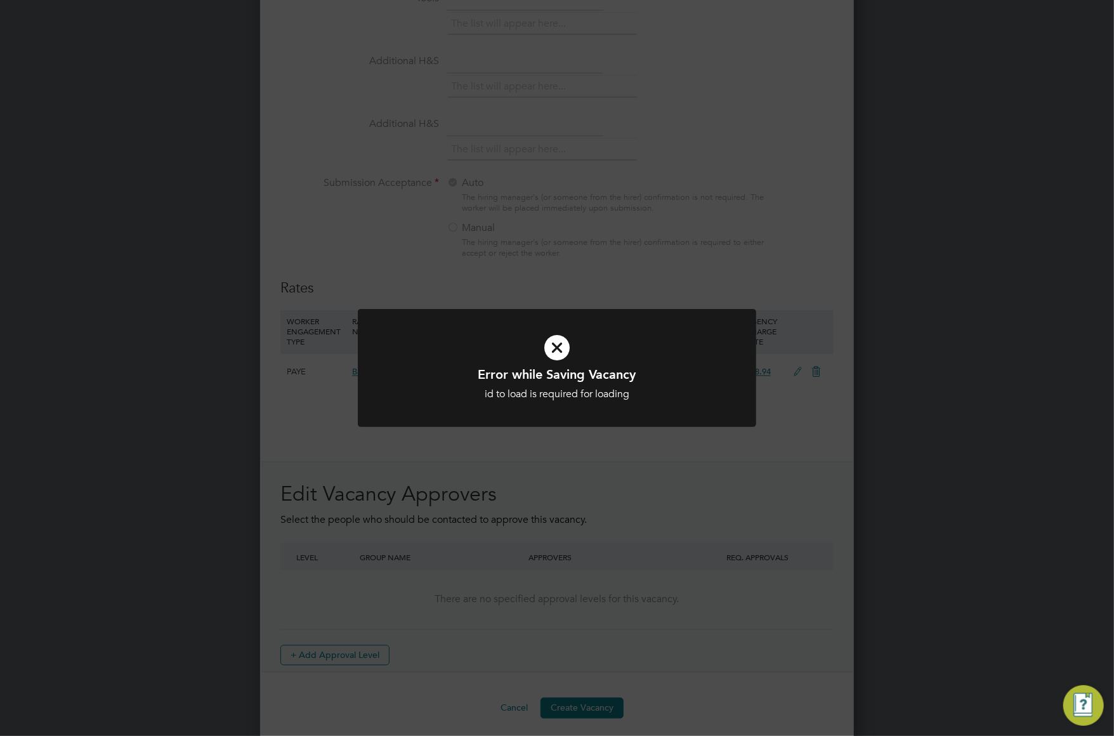
click at [558, 357] on icon at bounding box center [557, 347] width 330 height 49
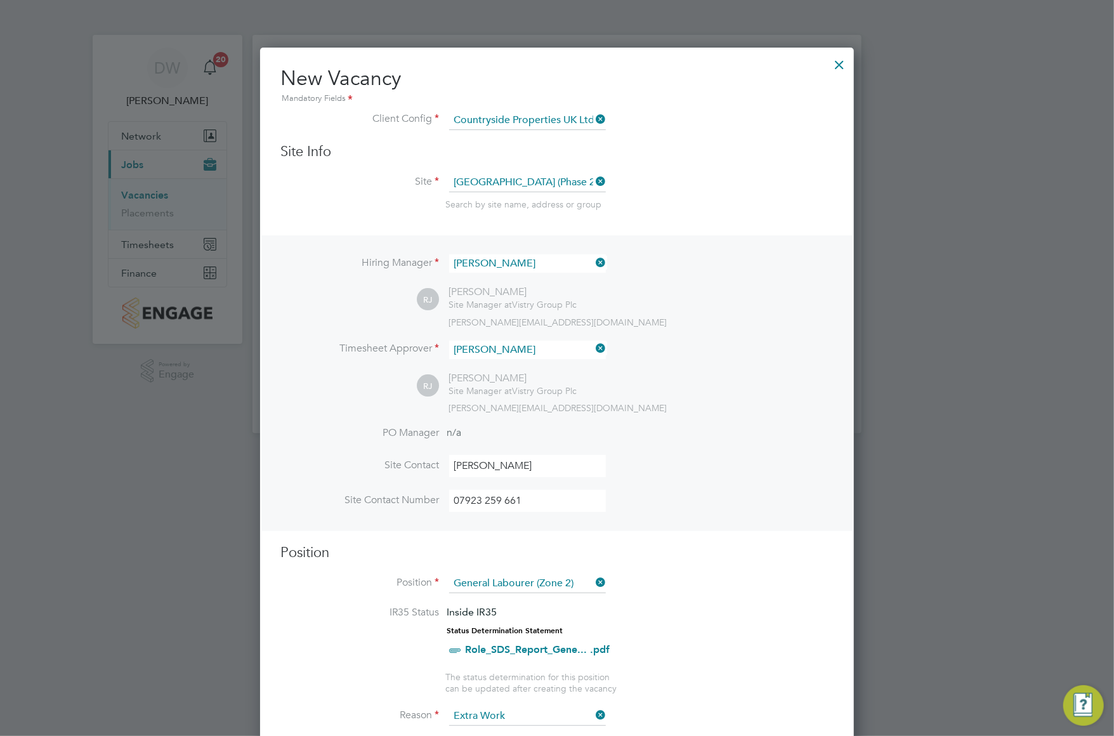
scroll to position [0, 0]
click at [565, 462] on input "[PERSON_NAME]" at bounding box center [527, 467] width 157 height 22
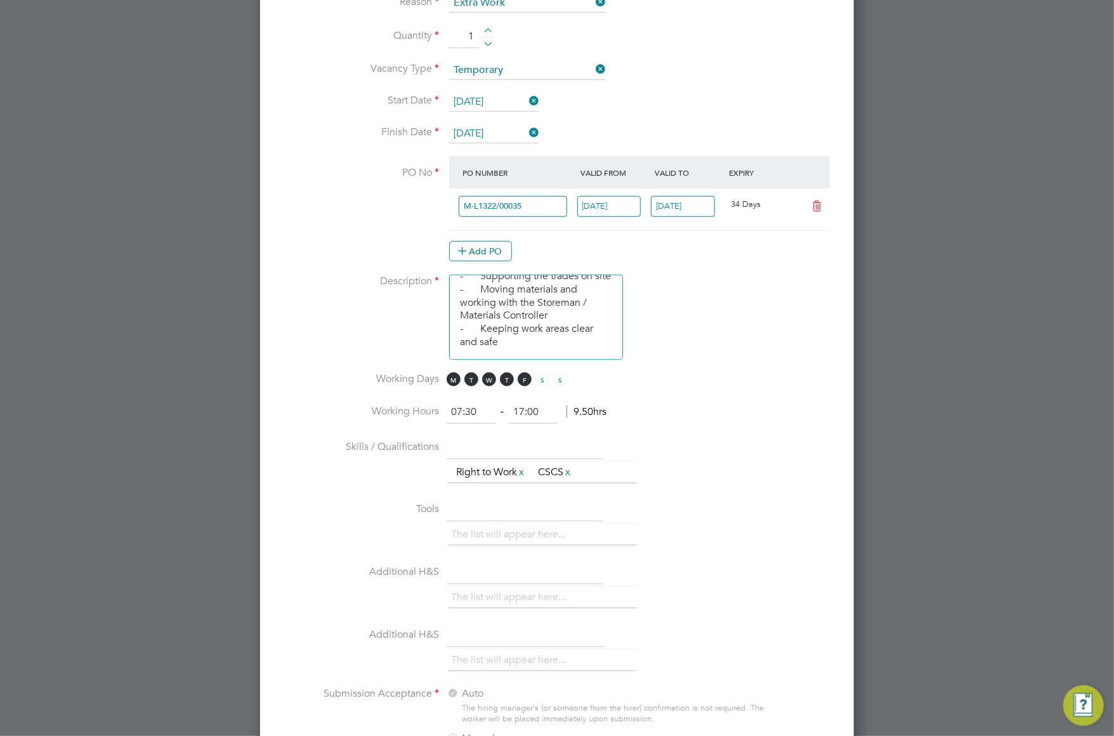
scroll to position [749, 0]
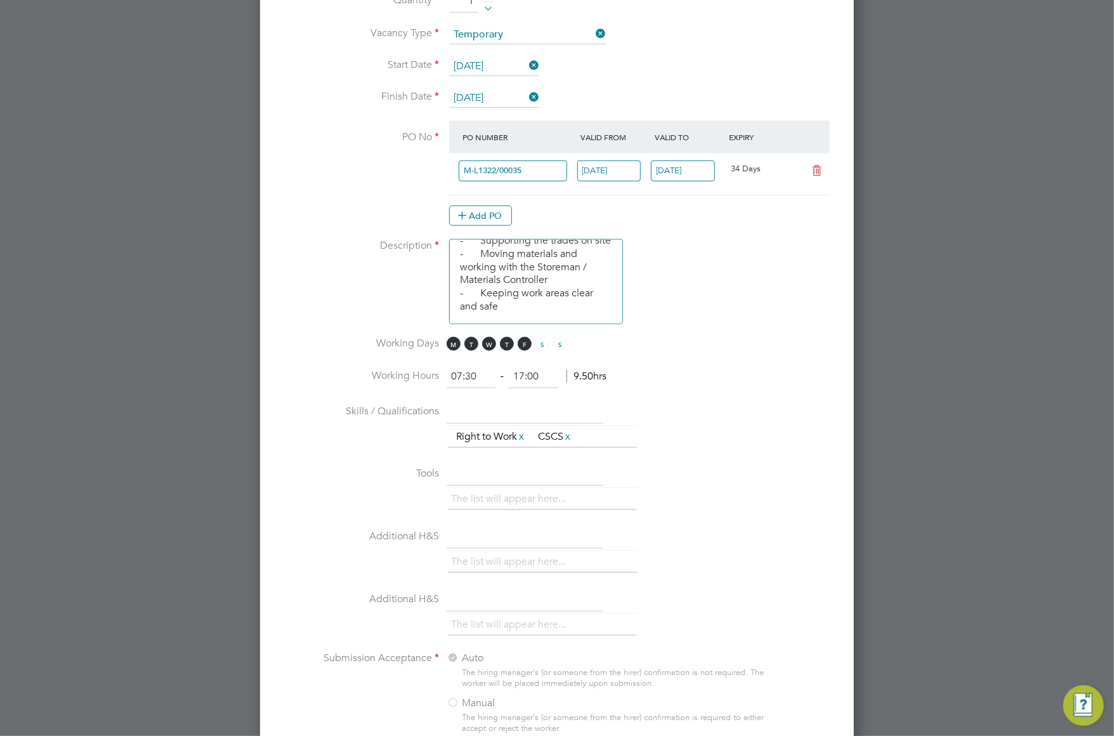
click at [668, 287] on li "Description - General labouring duties - Supporting the trades on site - Moving…" at bounding box center [556, 288] width 553 height 98
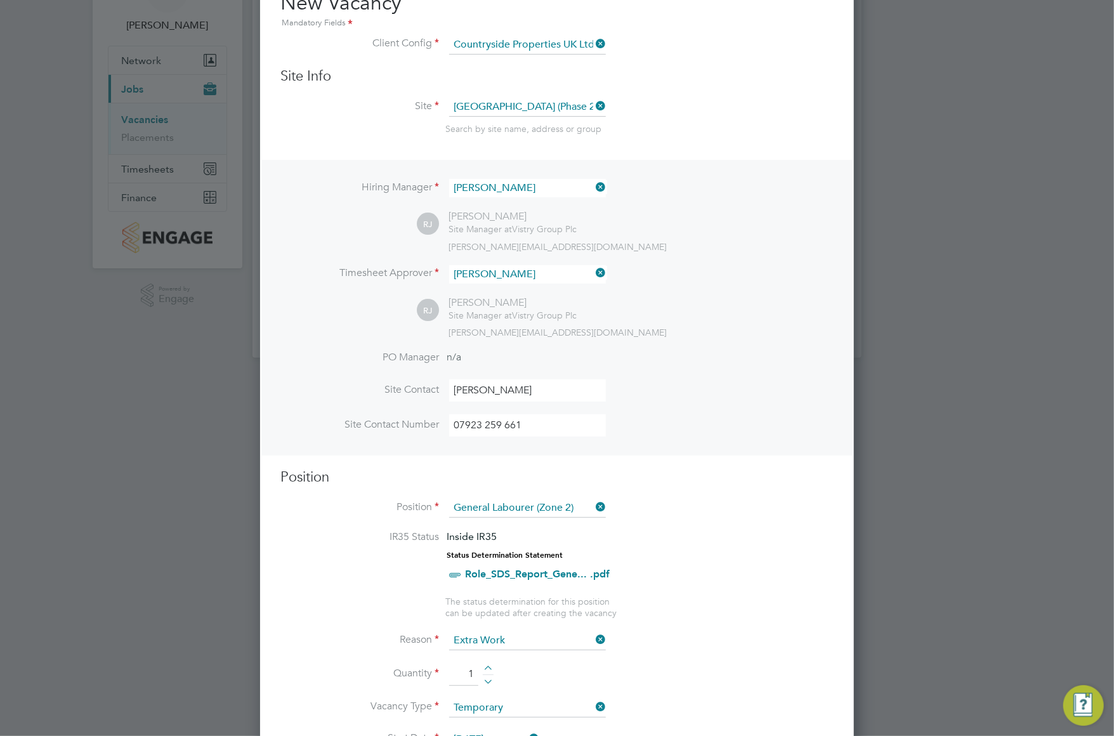
scroll to position [71, 0]
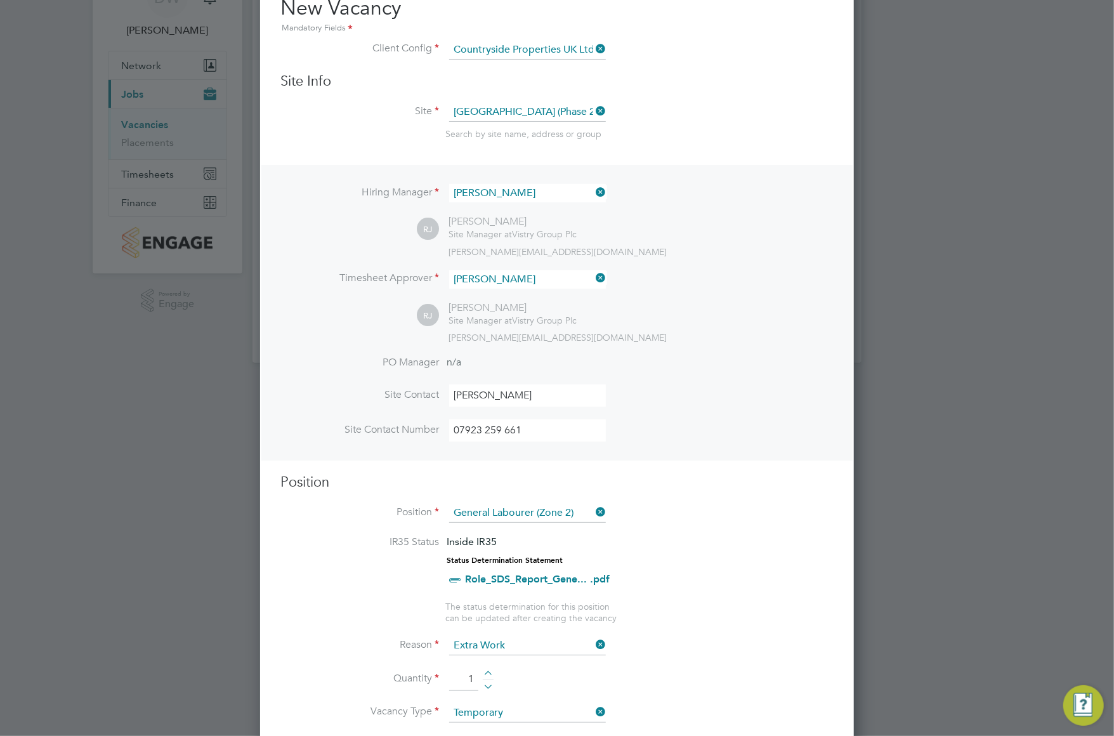
drag, startPoint x: 551, startPoint y: 394, endPoint x: 451, endPoint y: 386, distance: 100.6
click at [451, 386] on input "[PERSON_NAME]" at bounding box center [527, 396] width 157 height 22
click at [531, 426] on input "07923 259 661" at bounding box center [527, 430] width 157 height 22
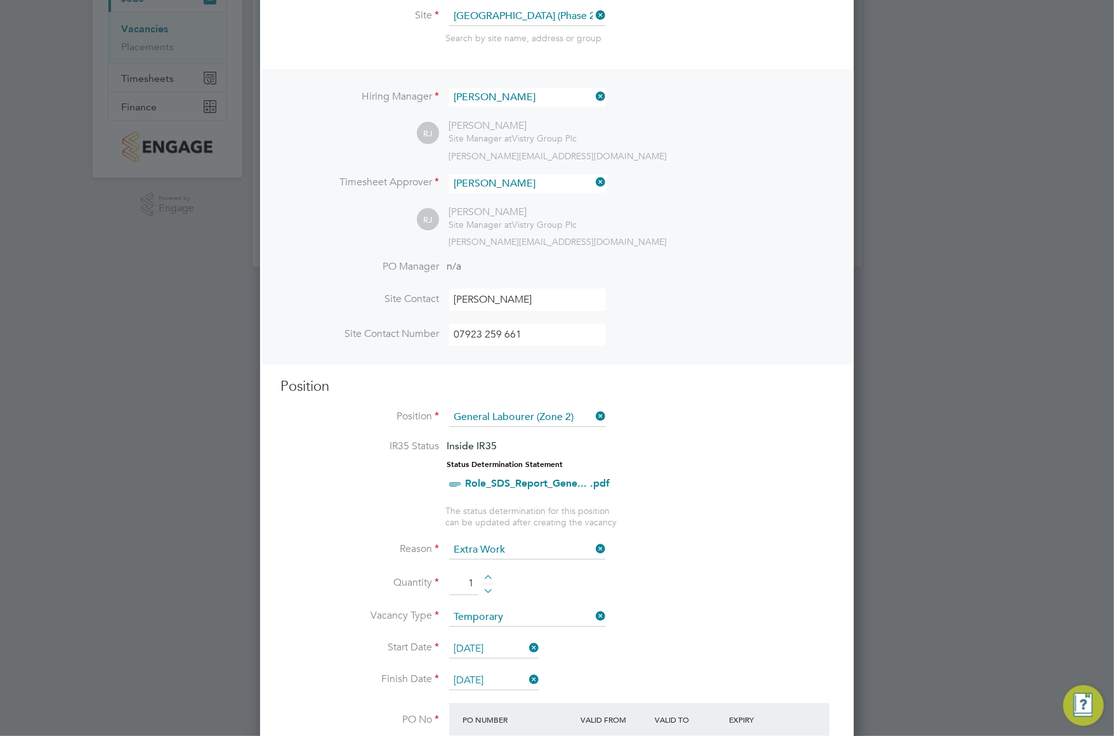
scroll to position [173, 0]
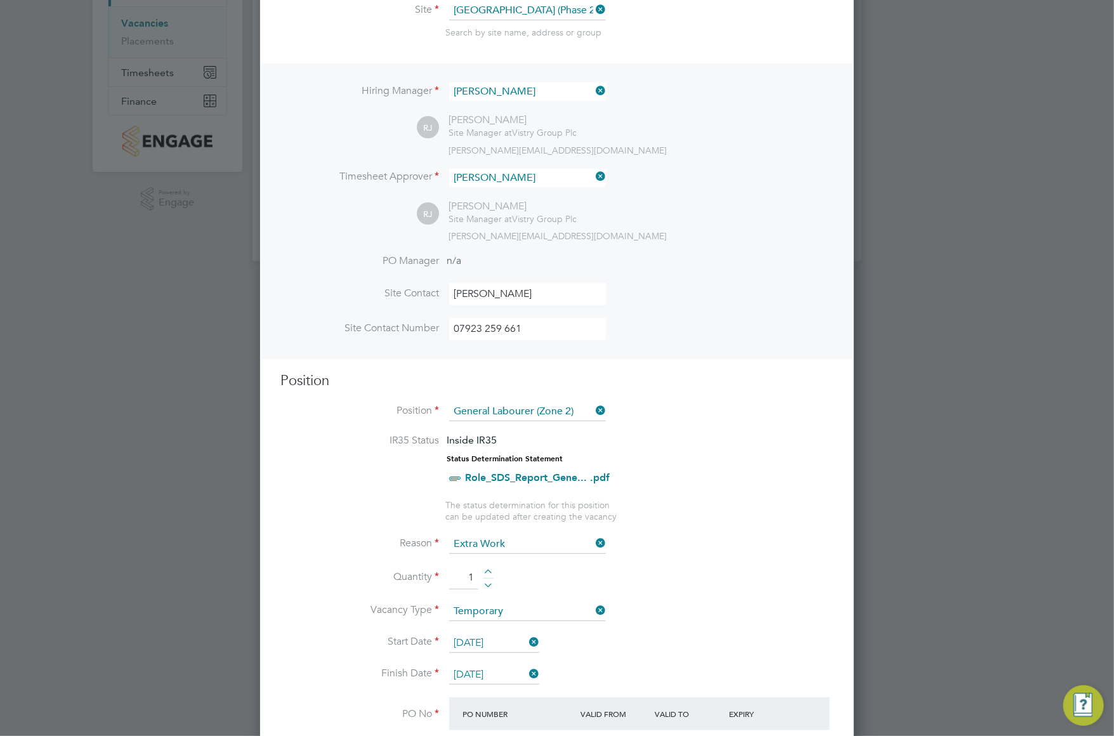
drag, startPoint x: 541, startPoint y: 288, endPoint x: 440, endPoint y: 282, distance: 101.7
click at [440, 283] on li "Site Contact [PERSON_NAME]" at bounding box center [556, 300] width 553 height 35
type input "[PERSON_NAME]"
click at [523, 327] on input "07923 259 661" at bounding box center [527, 329] width 157 height 22
drag, startPoint x: 531, startPoint y: 328, endPoint x: 442, endPoint y: 320, distance: 89.2
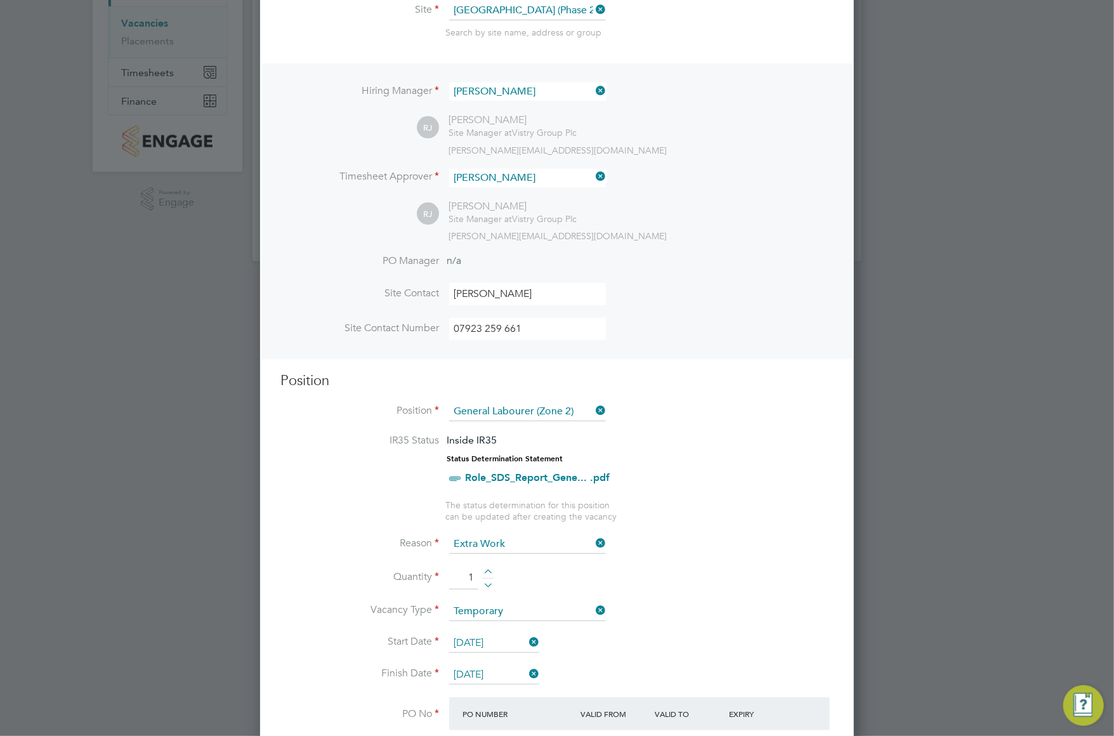
click at [433, 319] on li "Site Contact Number [PHONE_NUMBER]" at bounding box center [556, 335] width 553 height 35
click at [682, 318] on li "Site Contact Number [PHONE_NUMBER]" at bounding box center [556, 335] width 553 height 35
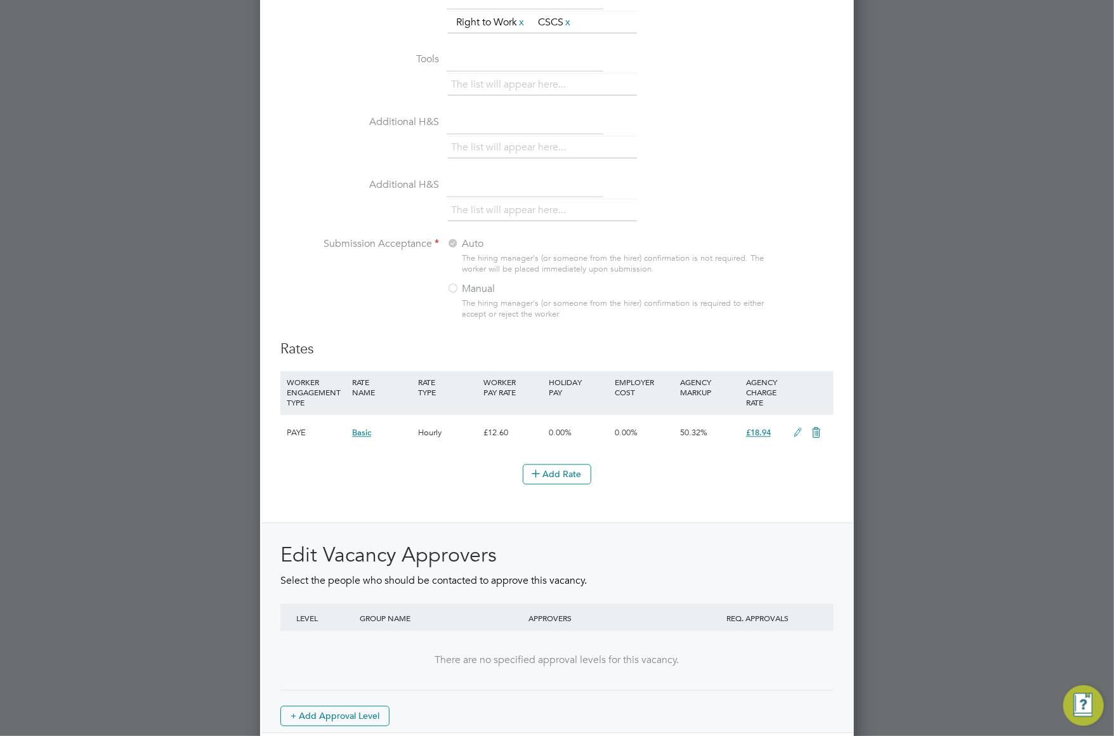
scroll to position [1225, 0]
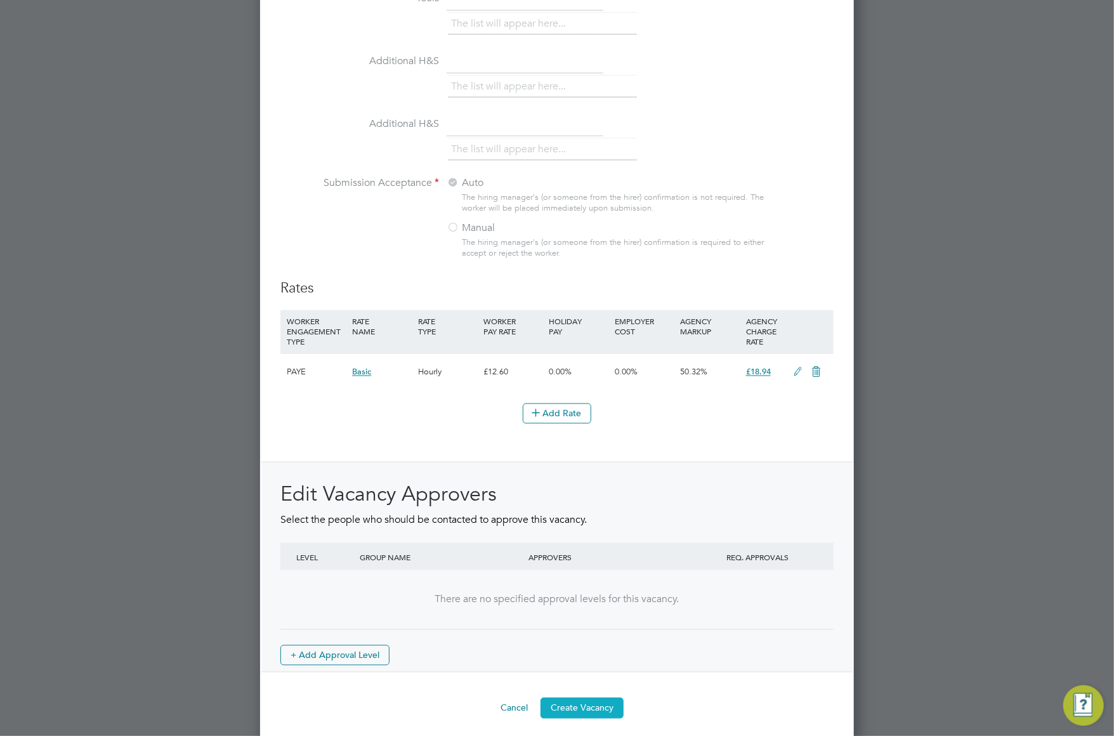
click at [577, 699] on button "Create Vacancy" at bounding box center [582, 708] width 83 height 20
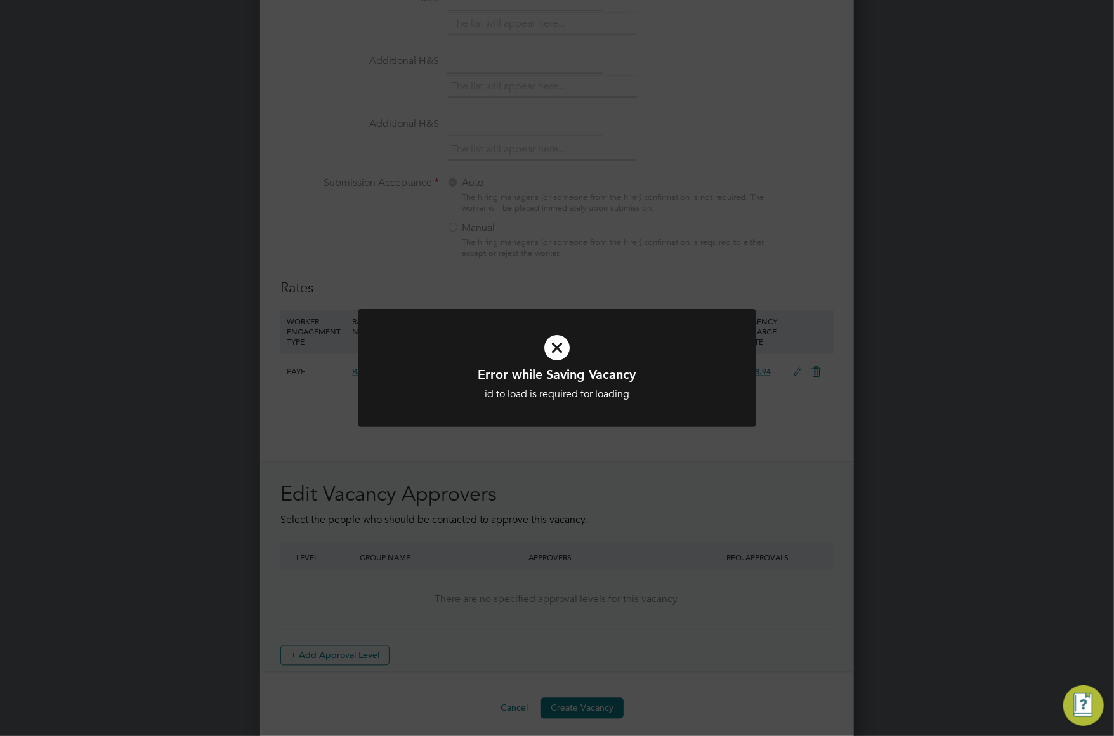
click at [554, 347] on icon at bounding box center [557, 347] width 330 height 49
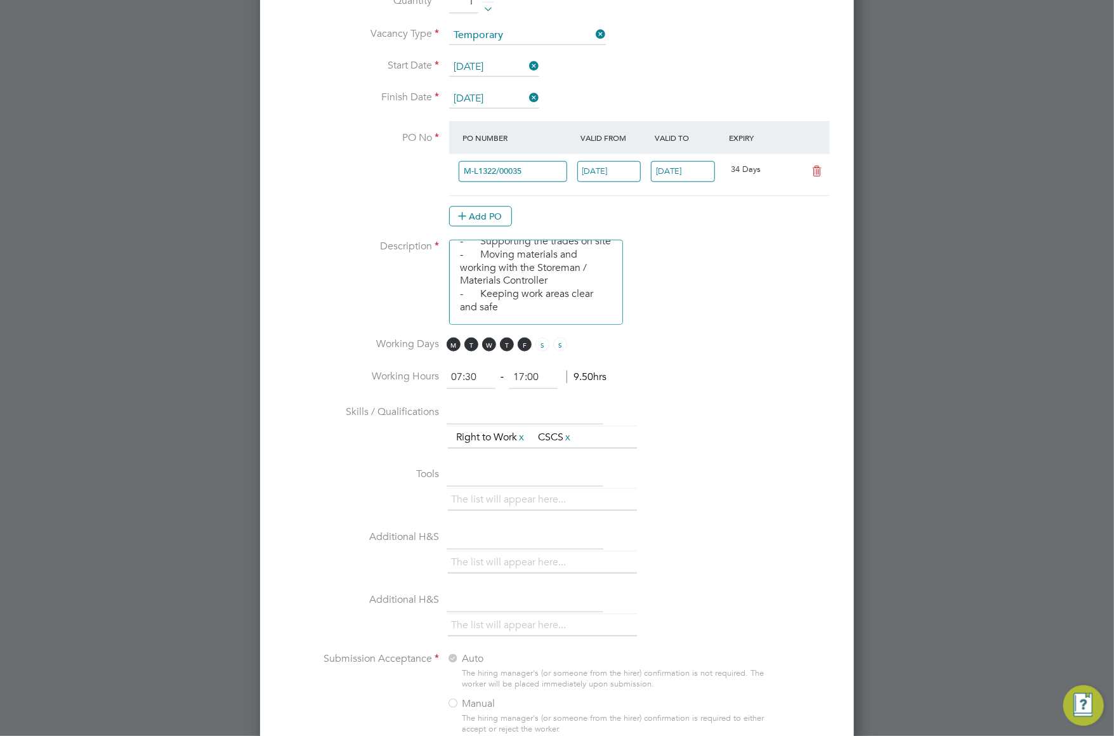
scroll to position [749, 0]
click at [532, 167] on input at bounding box center [513, 171] width 109 height 21
click at [514, 162] on input at bounding box center [513, 171] width 109 height 21
click at [600, 196] on at-purchase-order-table "PO Number Valid From Valid To Expiry [DATE] [DATE] 34 Days Add PO" at bounding box center [639, 173] width 381 height 105
click at [506, 164] on input at bounding box center [513, 171] width 109 height 21
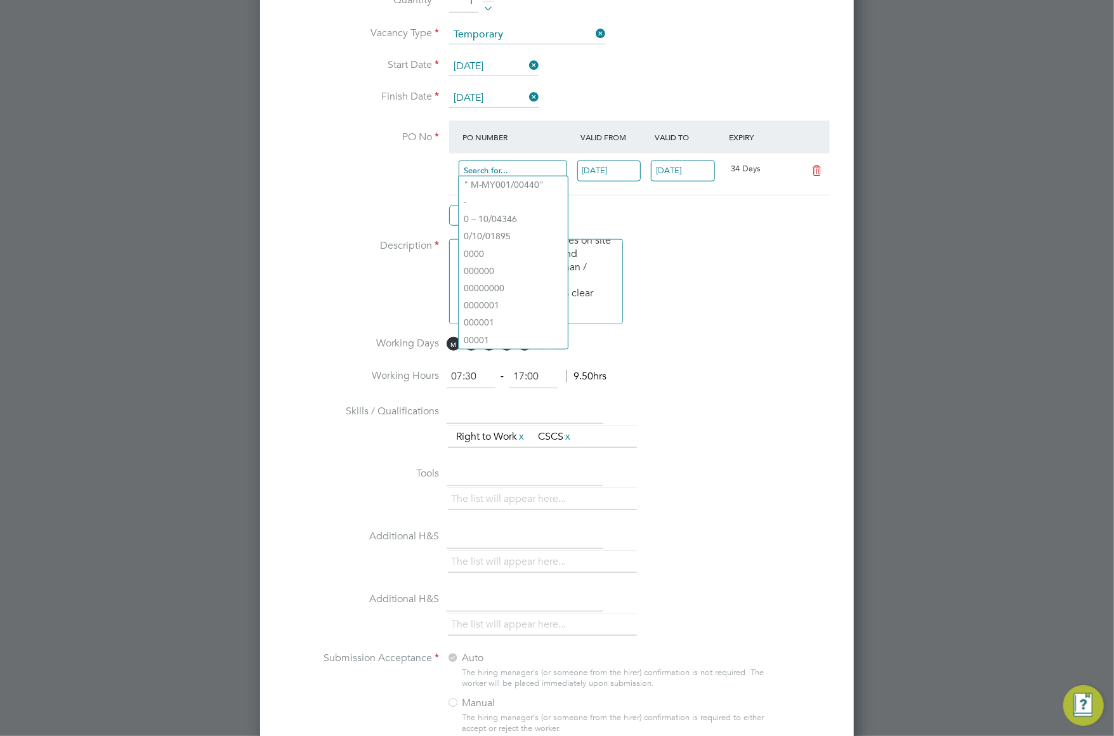
paste input "M-L1322/00035"
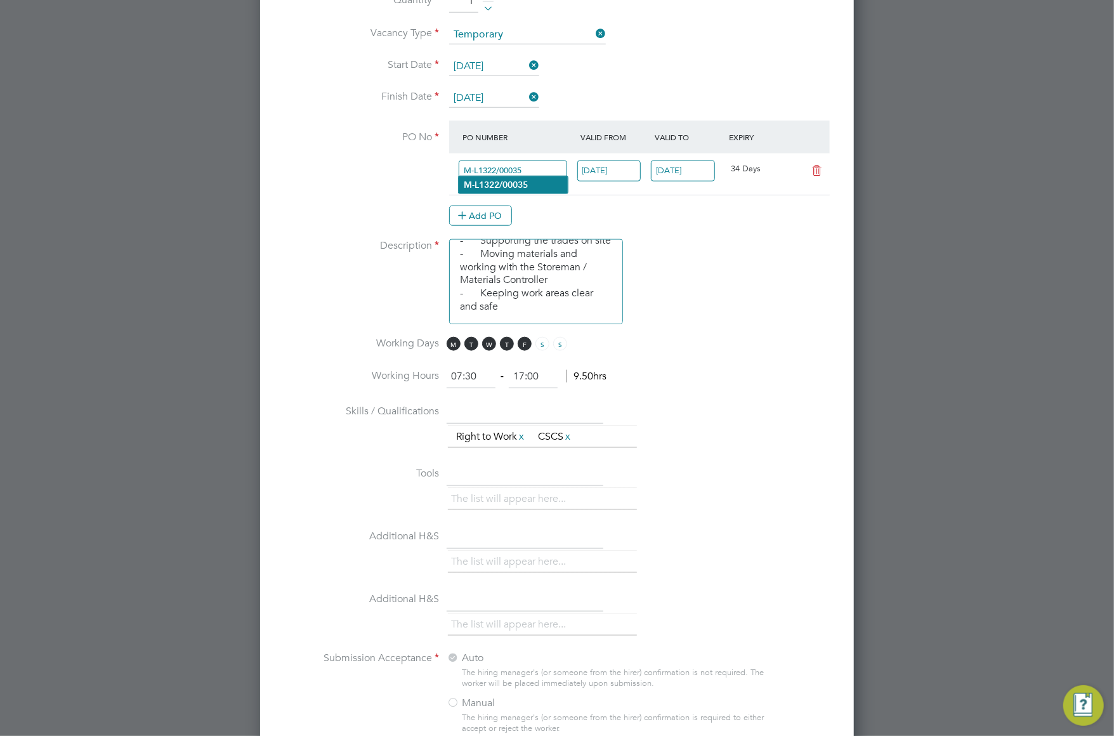
type input "M-L1322/00035"
click at [517, 185] on b "M-L1322/00035" at bounding box center [496, 185] width 64 height 11
type input "[DATE]"
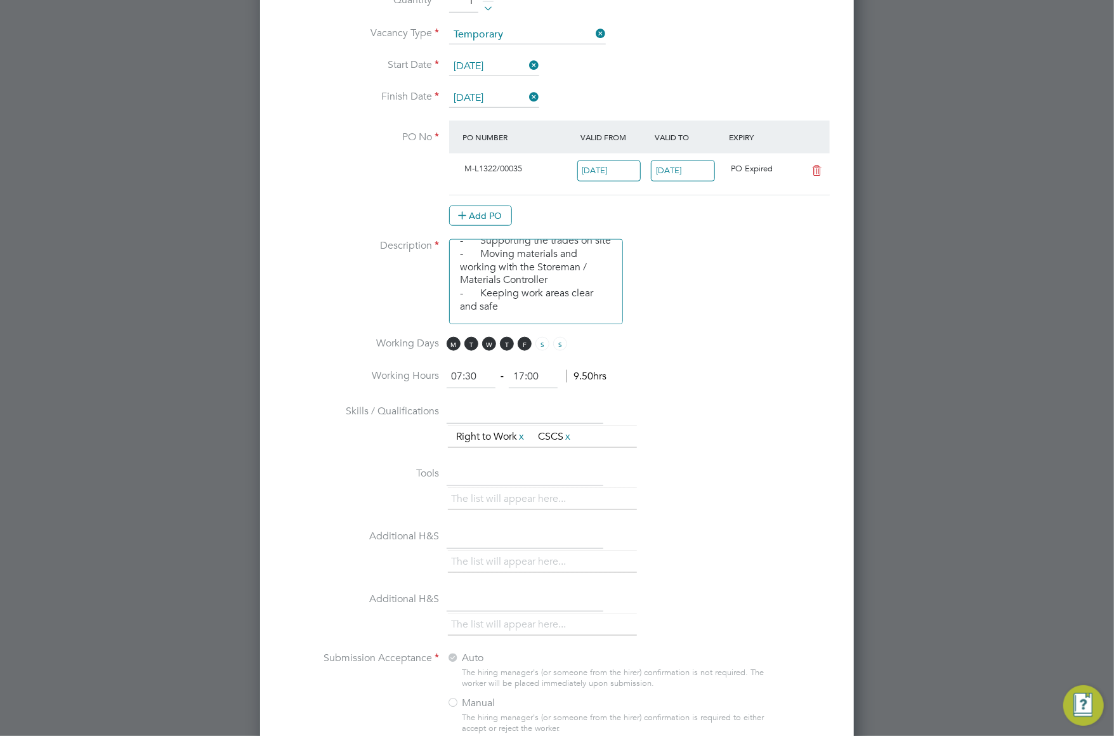
click at [669, 167] on input "[DATE]" at bounding box center [683, 171] width 64 height 21
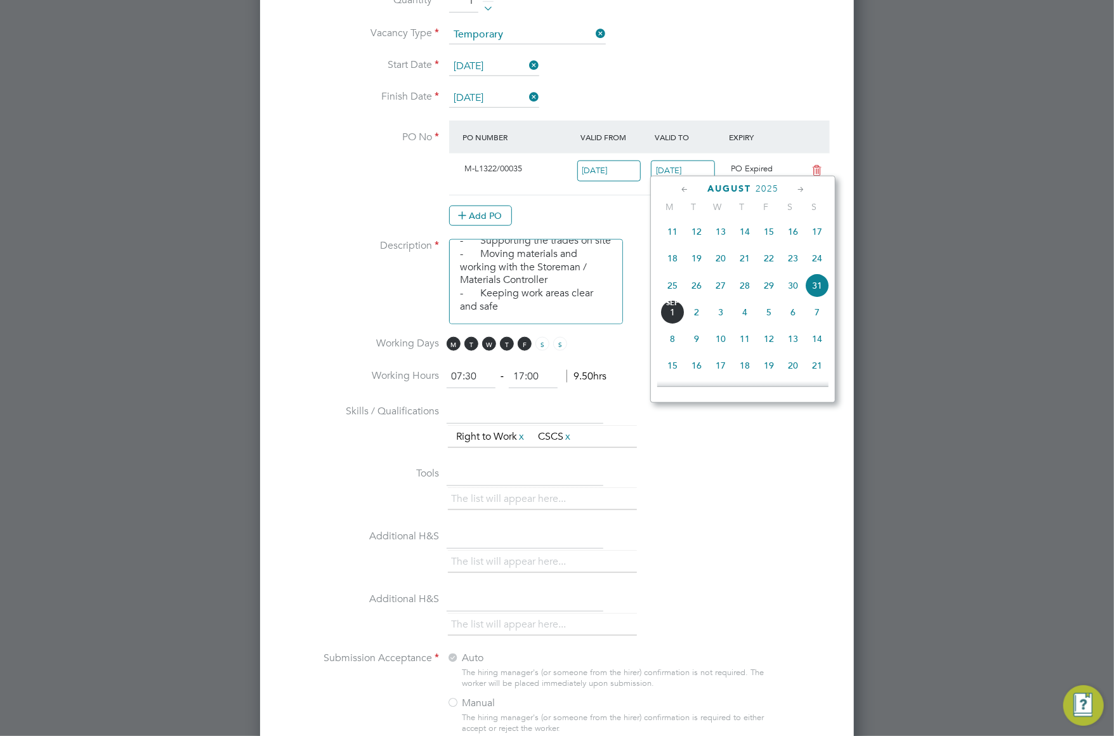
click at [610, 166] on input "[DATE]" at bounding box center [609, 171] width 64 height 21
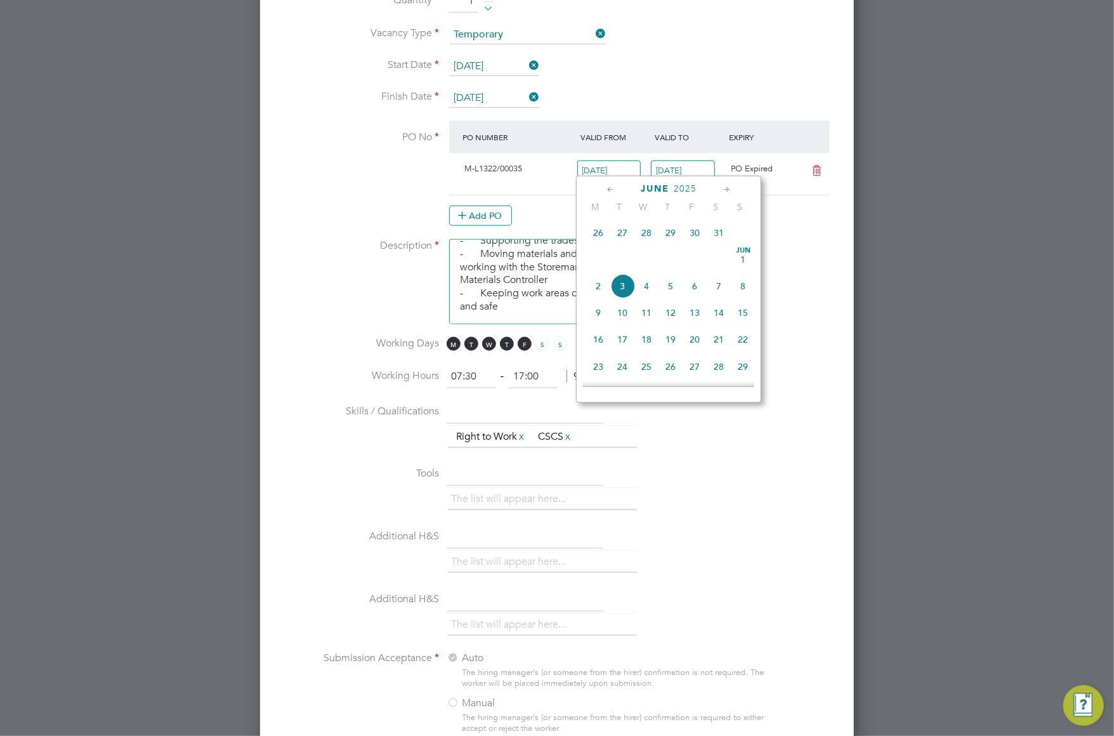
click at [723, 188] on icon at bounding box center [727, 190] width 12 height 14
click at [607, 188] on icon at bounding box center [611, 190] width 12 height 14
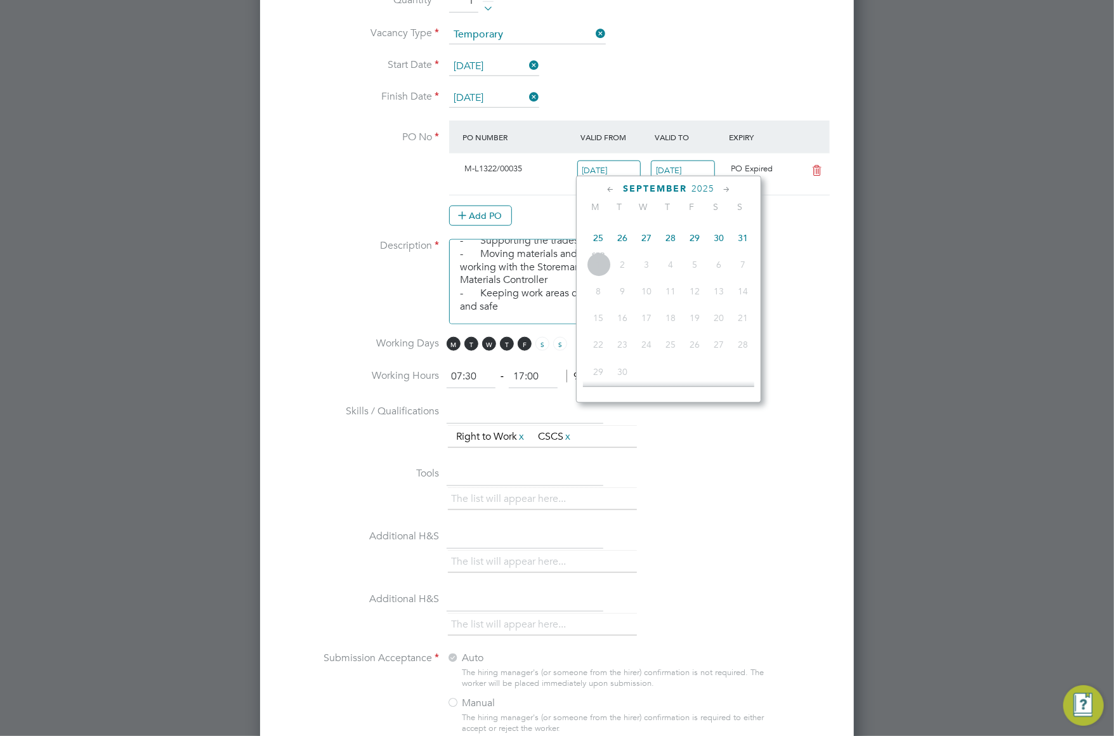
scroll to position [729, 0]
click at [647, 315] on span "20" at bounding box center [647, 310] width 24 height 24
type input "[DATE]"
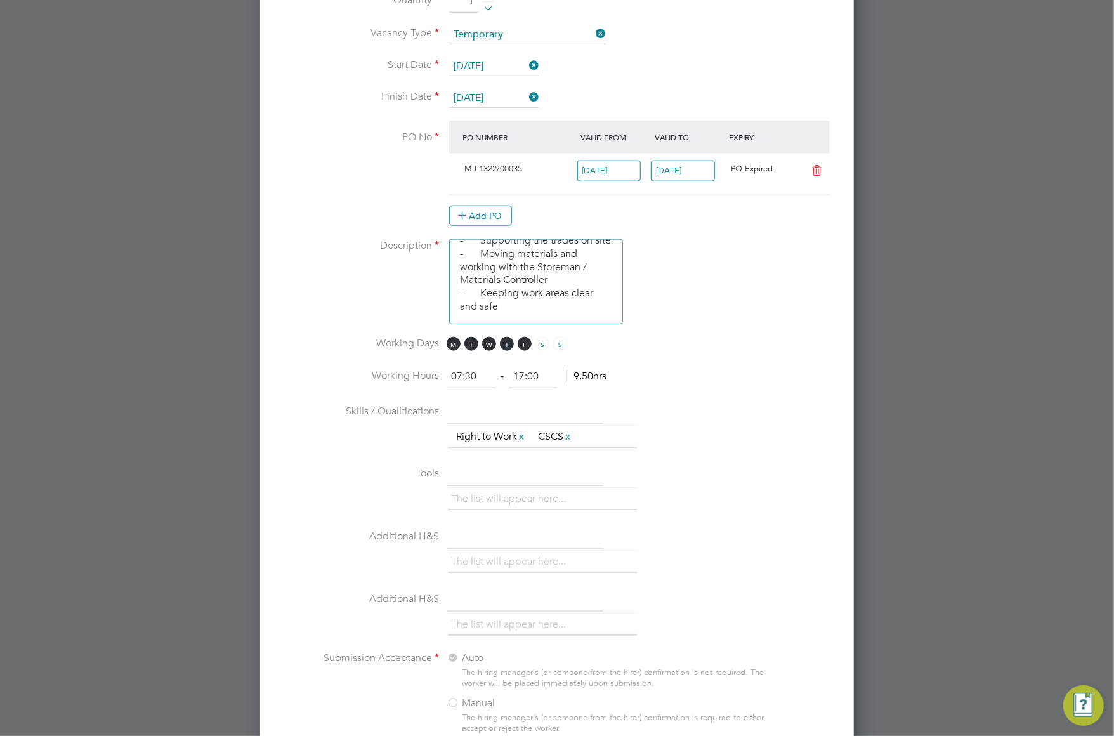
click at [685, 165] on input "[DATE]" at bounding box center [683, 171] width 64 height 21
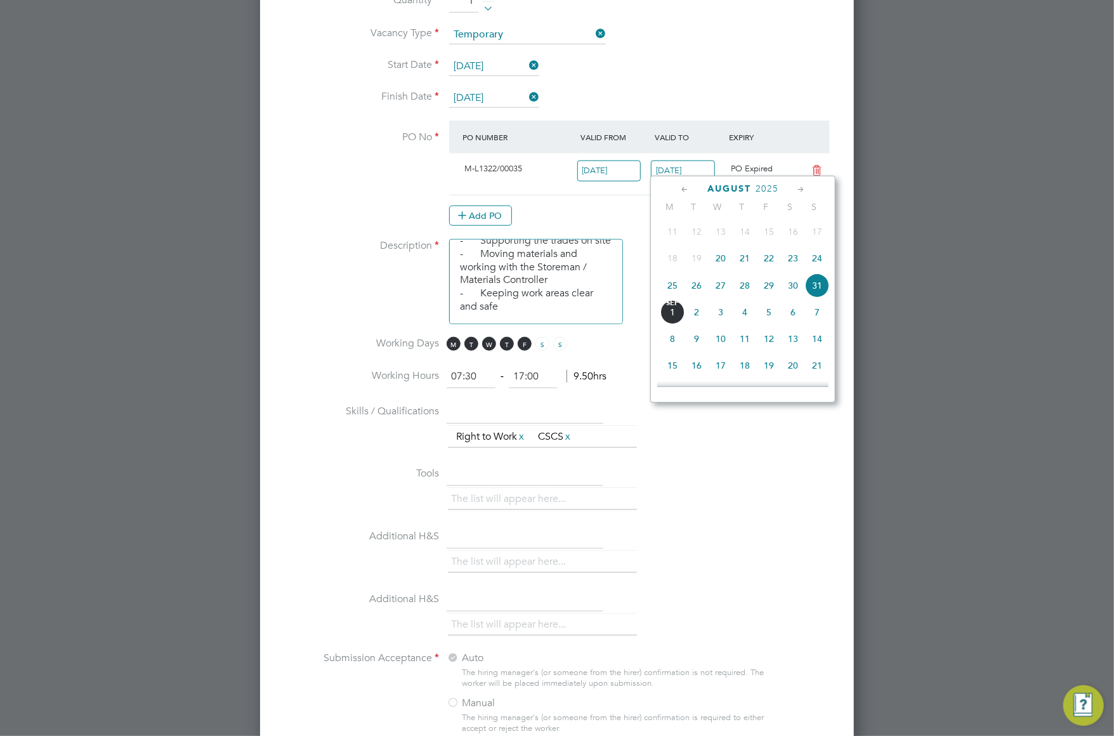
click at [798, 189] on icon at bounding box center [801, 190] width 12 height 14
click at [813, 372] on span "5" at bounding box center [817, 365] width 24 height 24
type input "[DATE]"
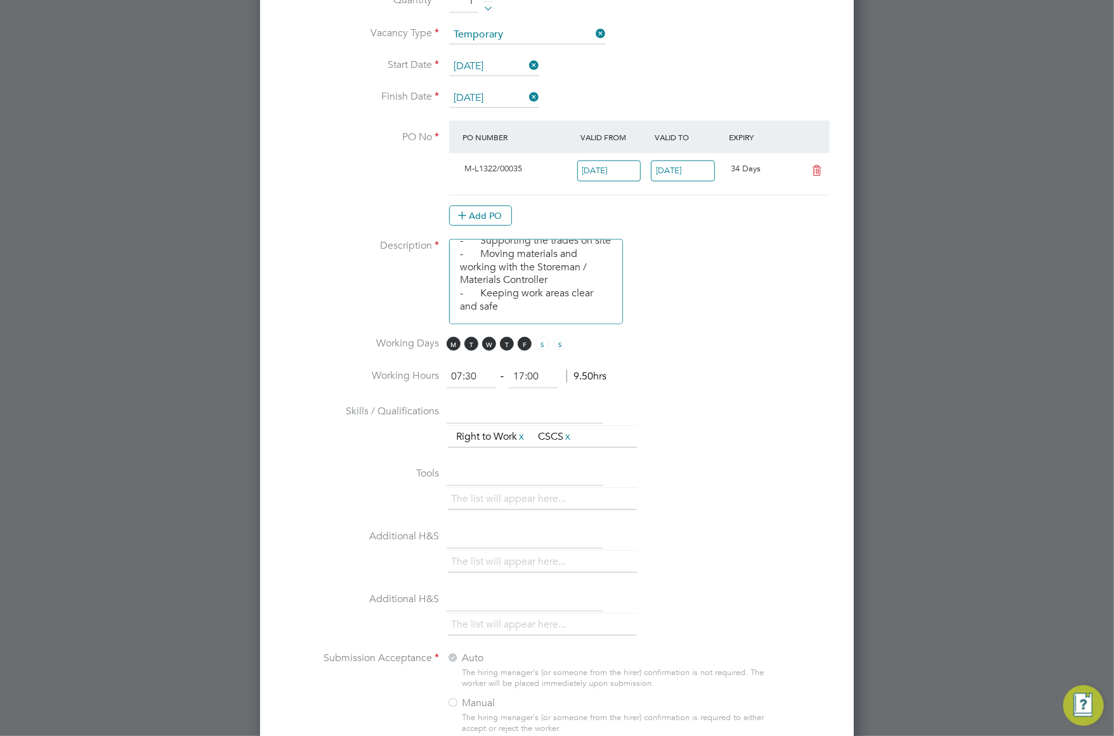
click at [609, 209] on div "Add PO" at bounding box center [639, 216] width 381 height 20
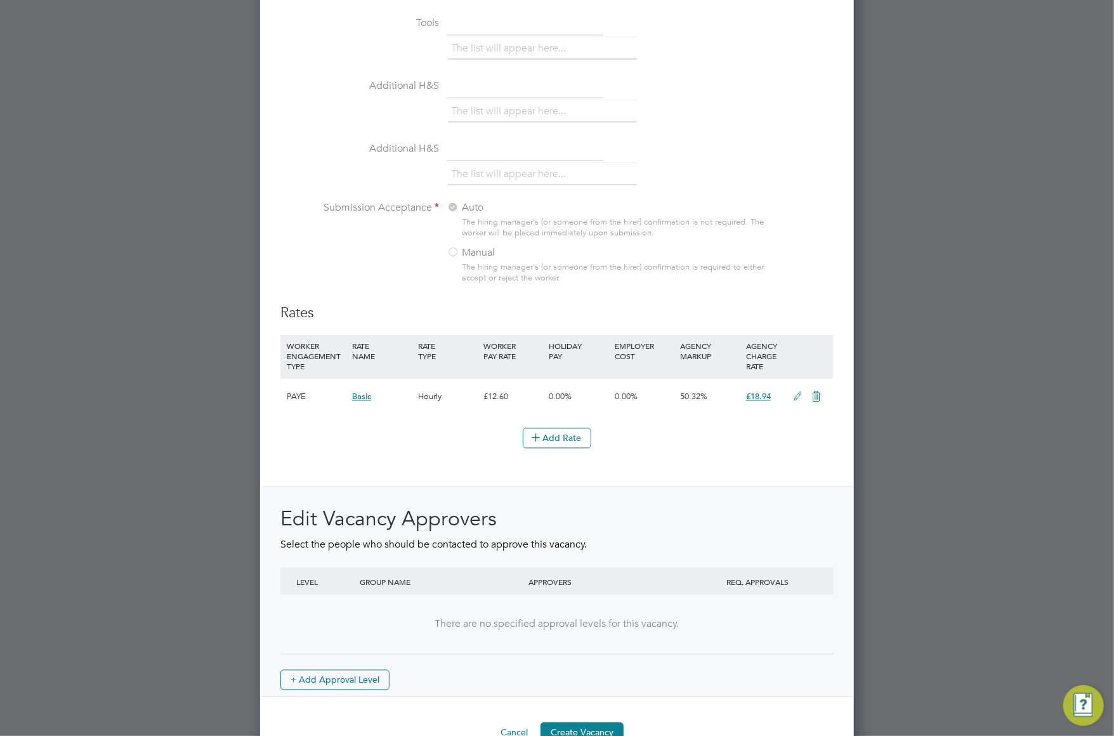
scroll to position [1225, 0]
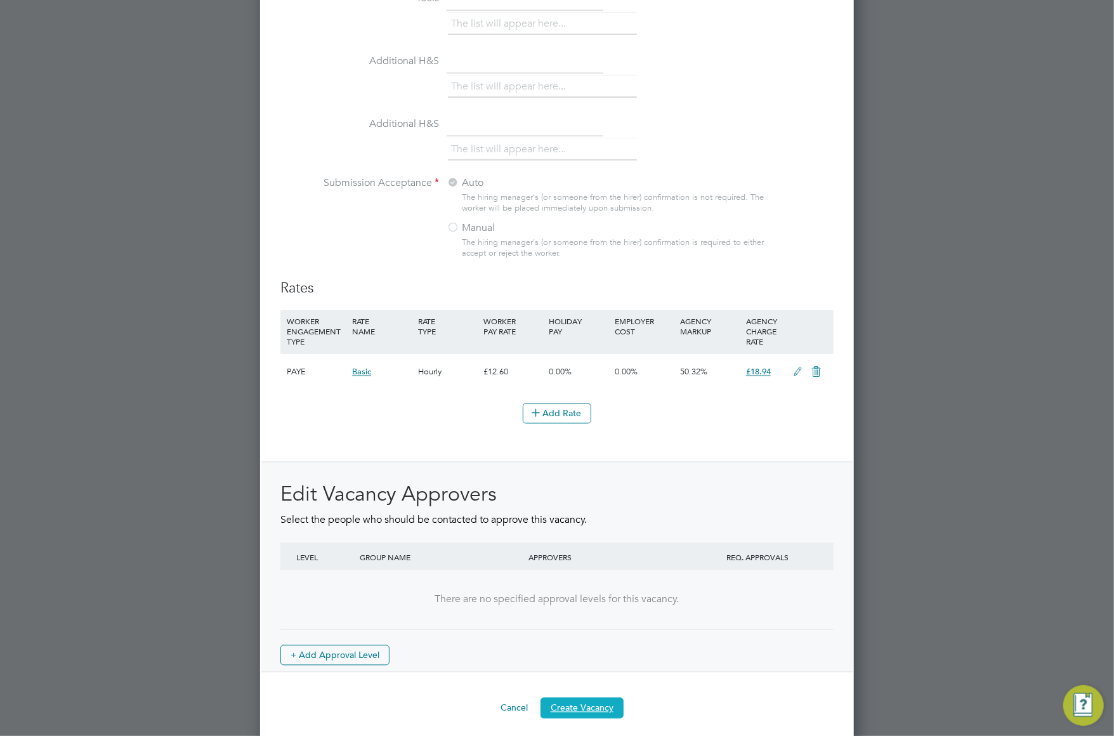
click at [591, 702] on button "Create Vacancy" at bounding box center [582, 708] width 83 height 20
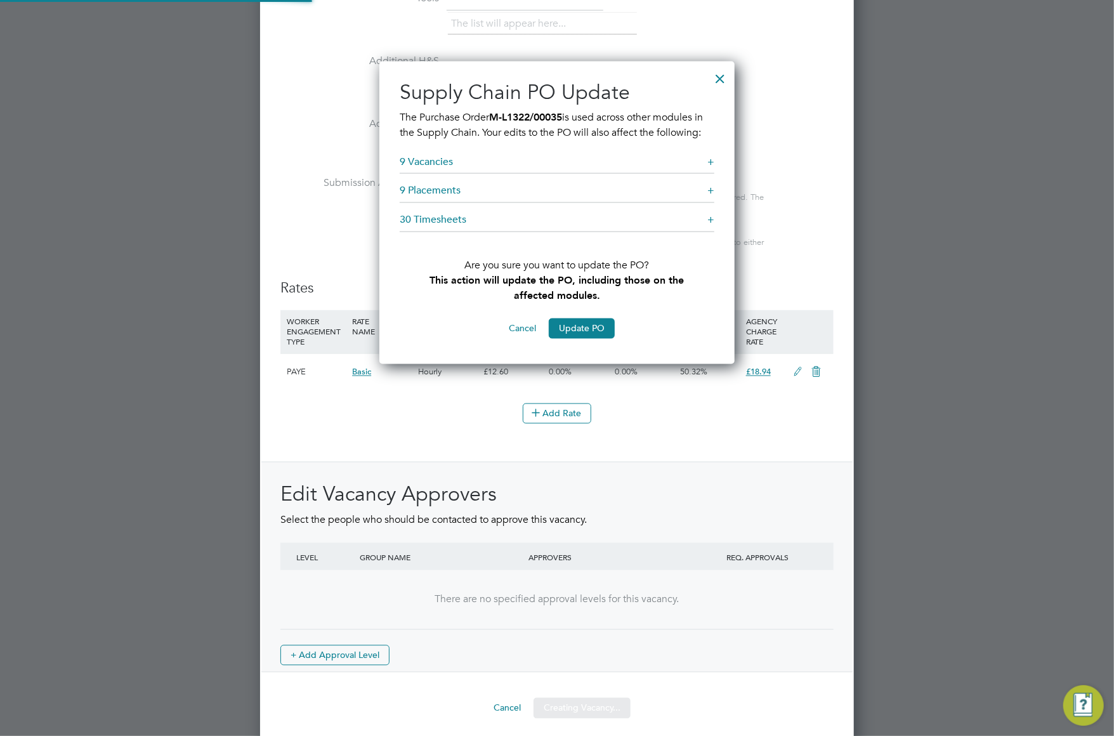
scroll to position [305, 355]
click at [574, 331] on button "Update PO" at bounding box center [582, 329] width 66 height 20
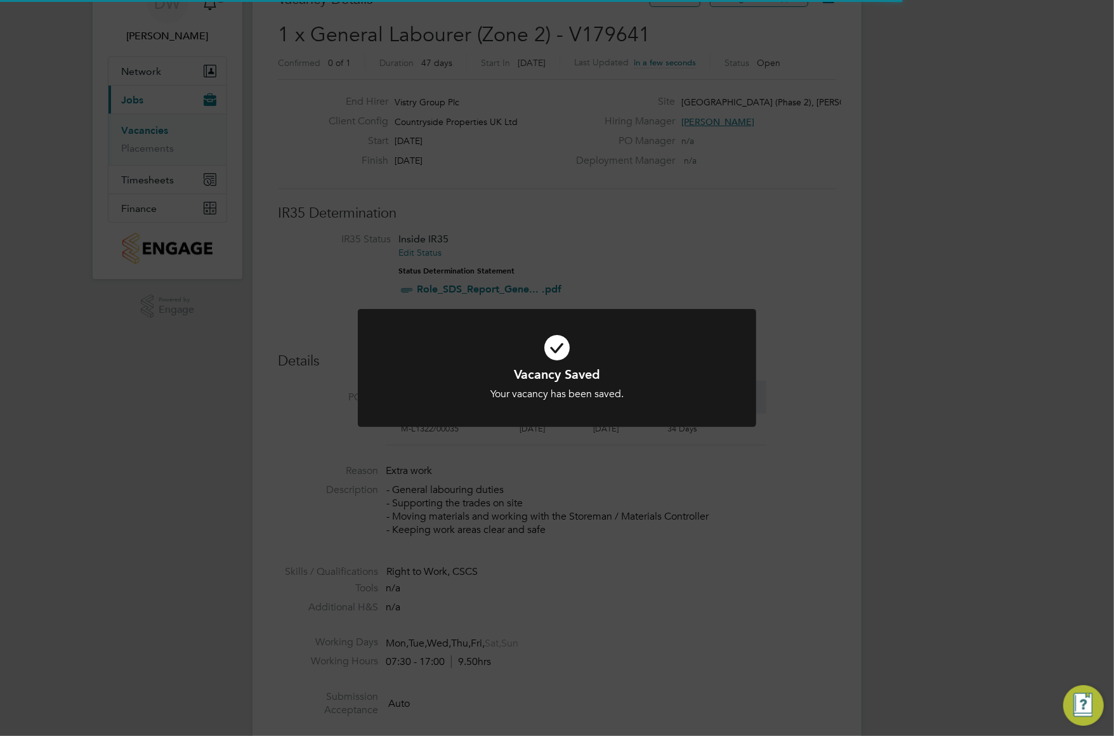
scroll to position [6, 6]
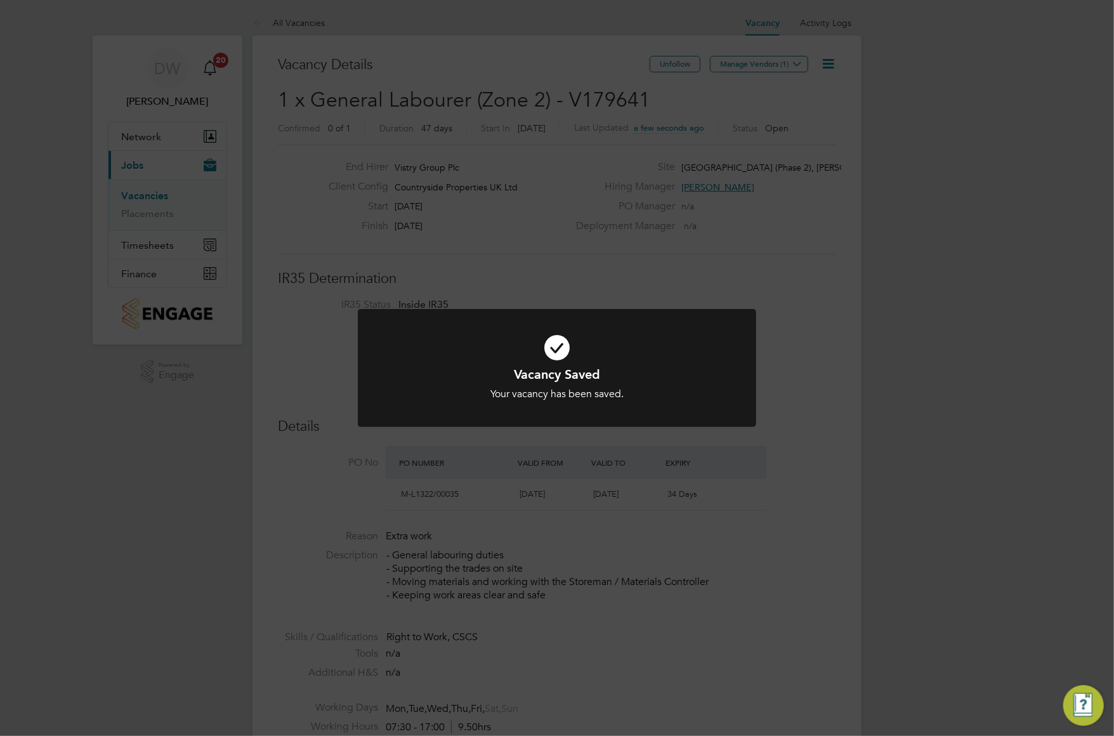
click at [744, 164] on div "Vacancy Saved Your vacancy has been saved. Cancel Okay" at bounding box center [557, 368] width 1114 height 736
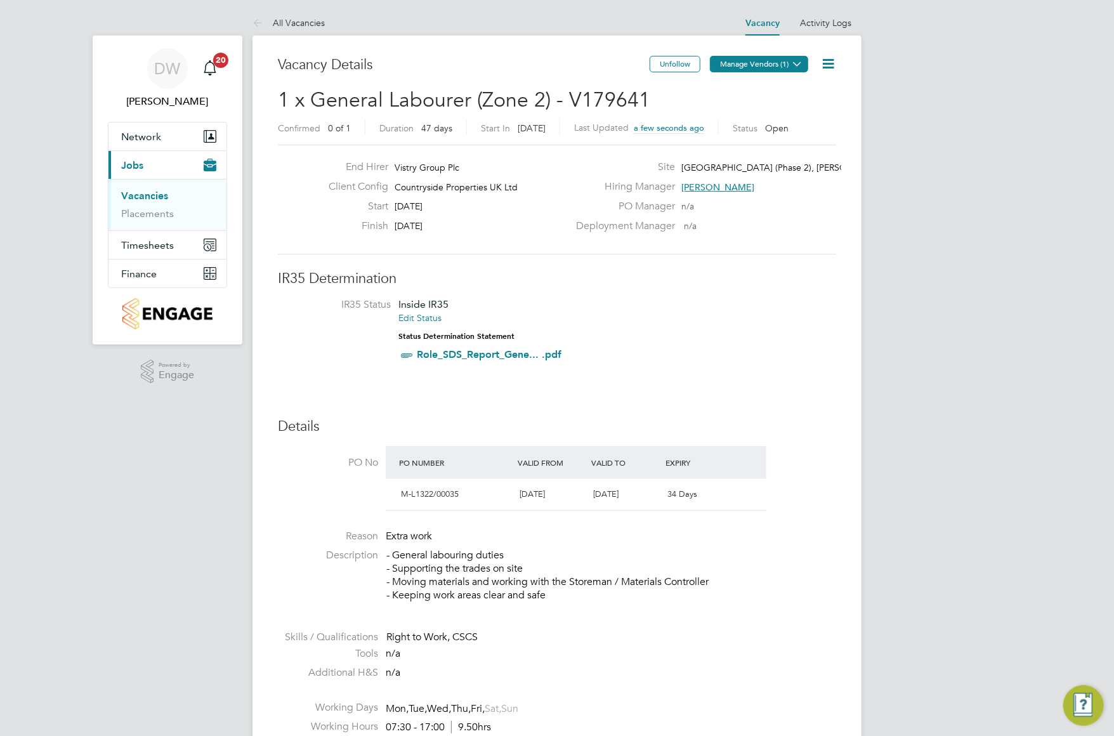
click at [799, 68] on icon at bounding box center [798, 64] width 10 height 10
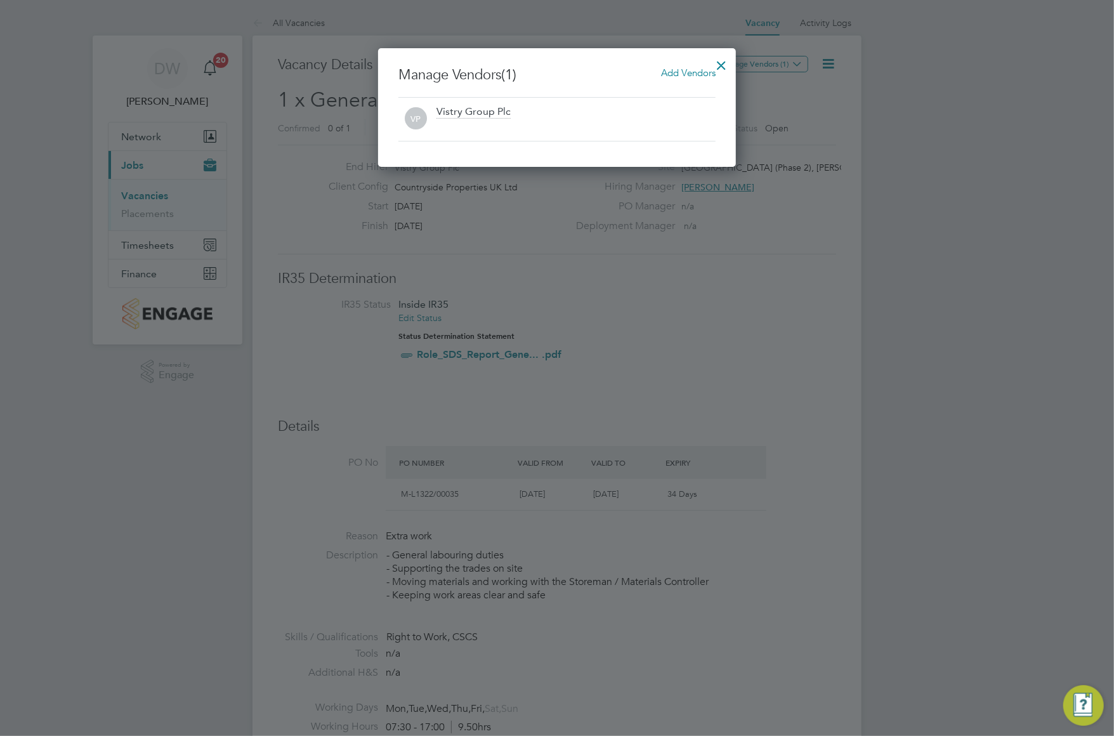
click at [676, 69] on span "Add Vendors" at bounding box center [688, 73] width 55 height 12
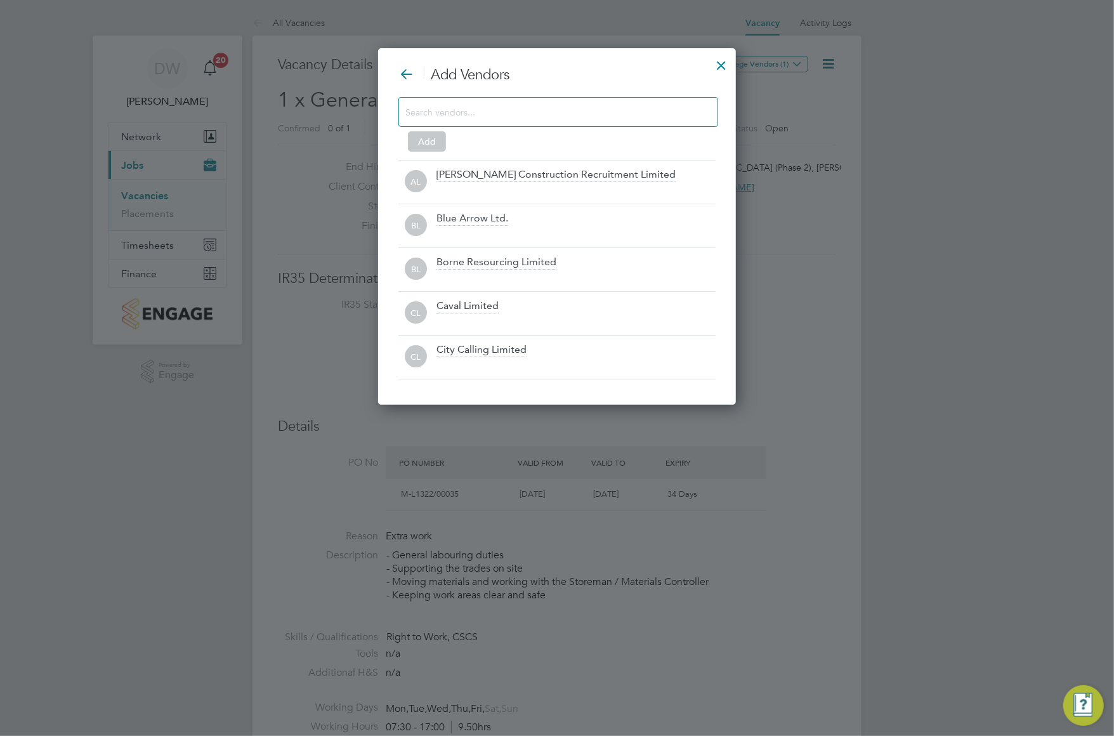
click at [421, 103] on input at bounding box center [548, 111] width 286 height 16
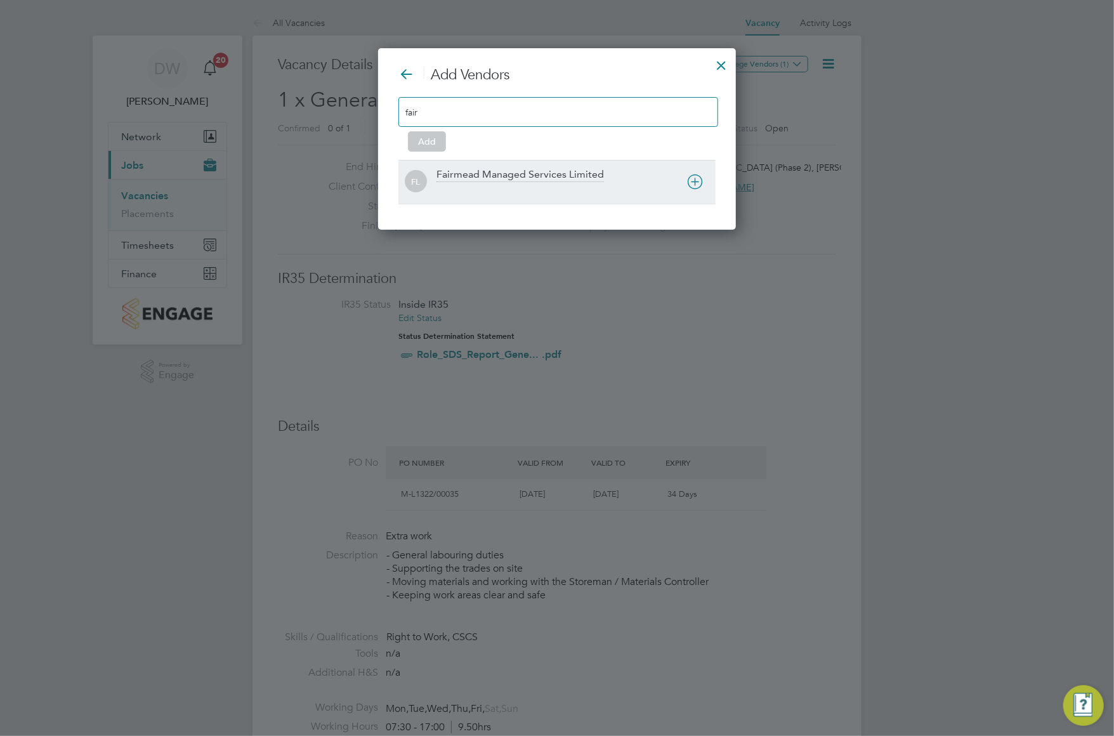
type input "fair"
click at [464, 171] on div "Fairmead Managed Services Limited" at bounding box center [521, 175] width 168 height 14
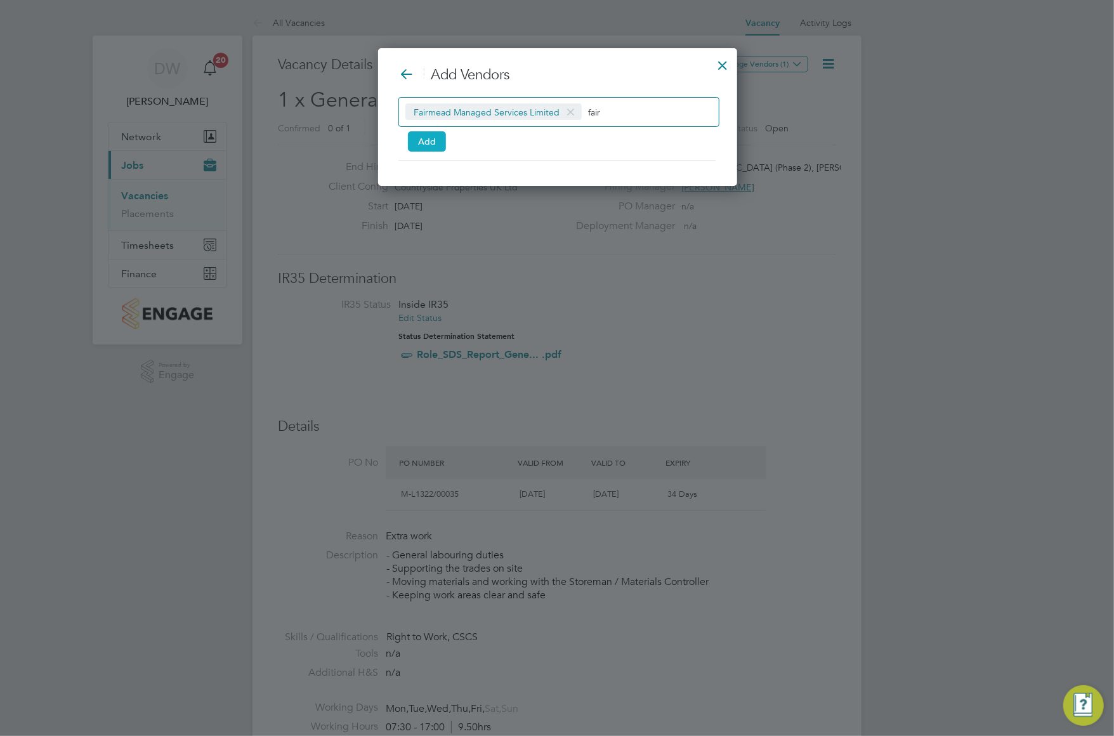
click at [426, 143] on button "Add" at bounding box center [427, 141] width 38 height 20
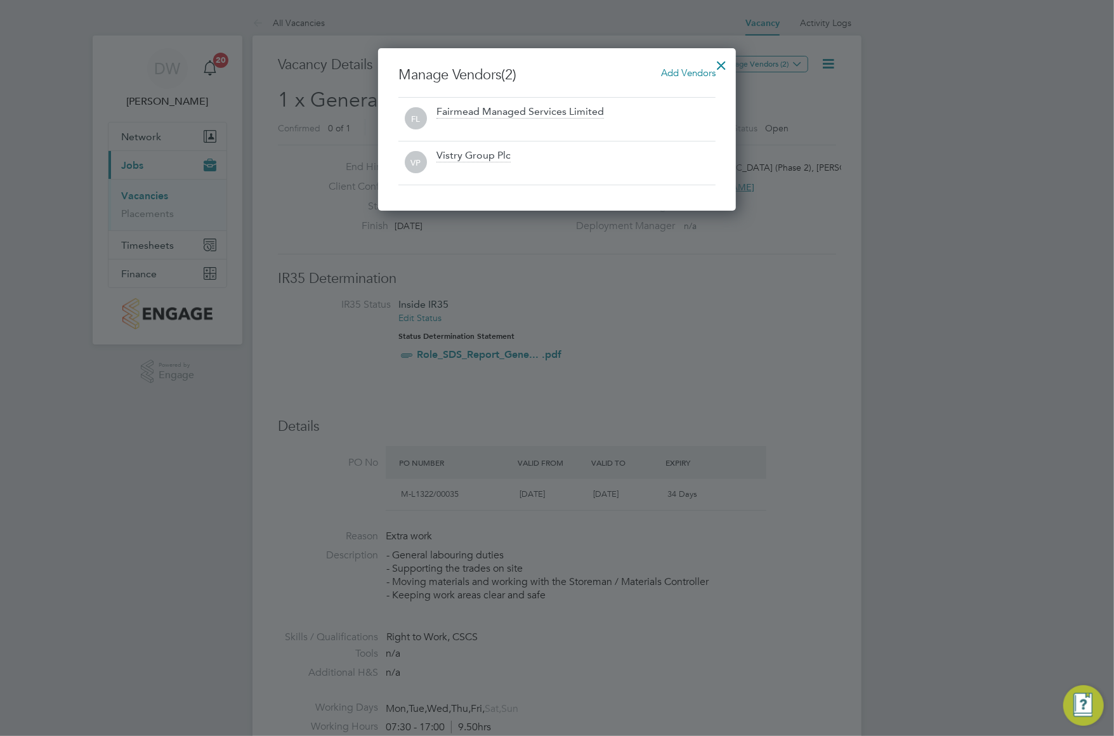
click at [719, 67] on div at bounding box center [721, 62] width 23 height 23
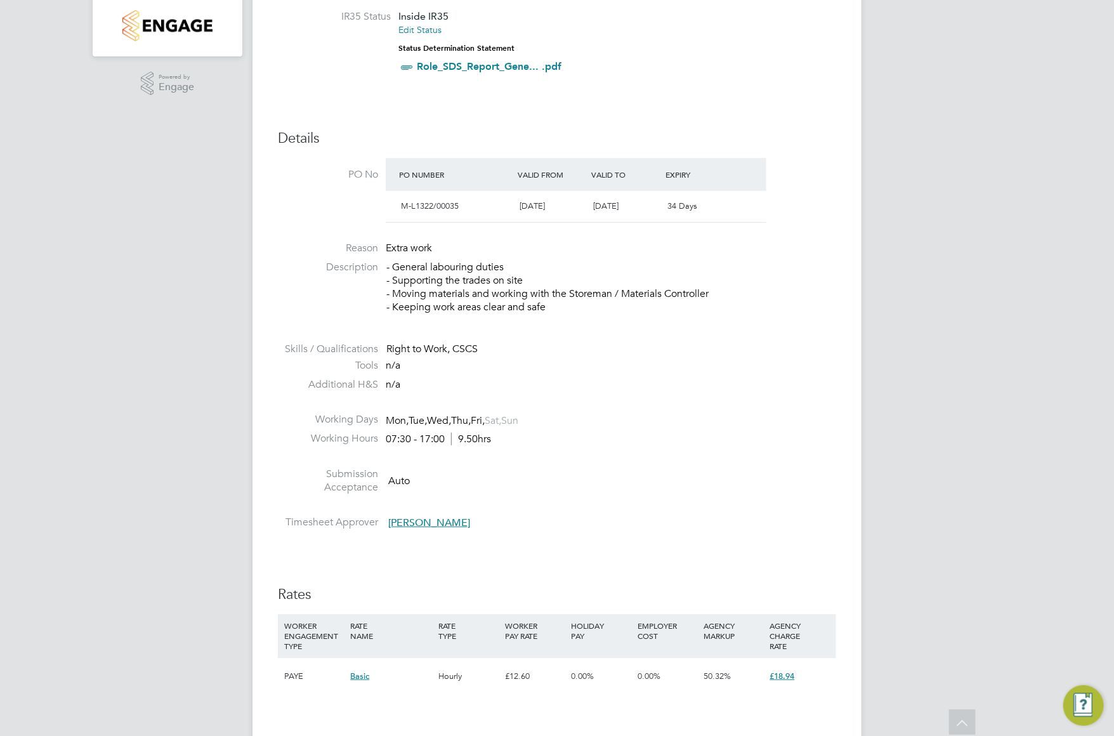
click at [655, 310] on p "- General labouring duties - Supporting the trades on site - Moving materials a…" at bounding box center [611, 287] width 450 height 53
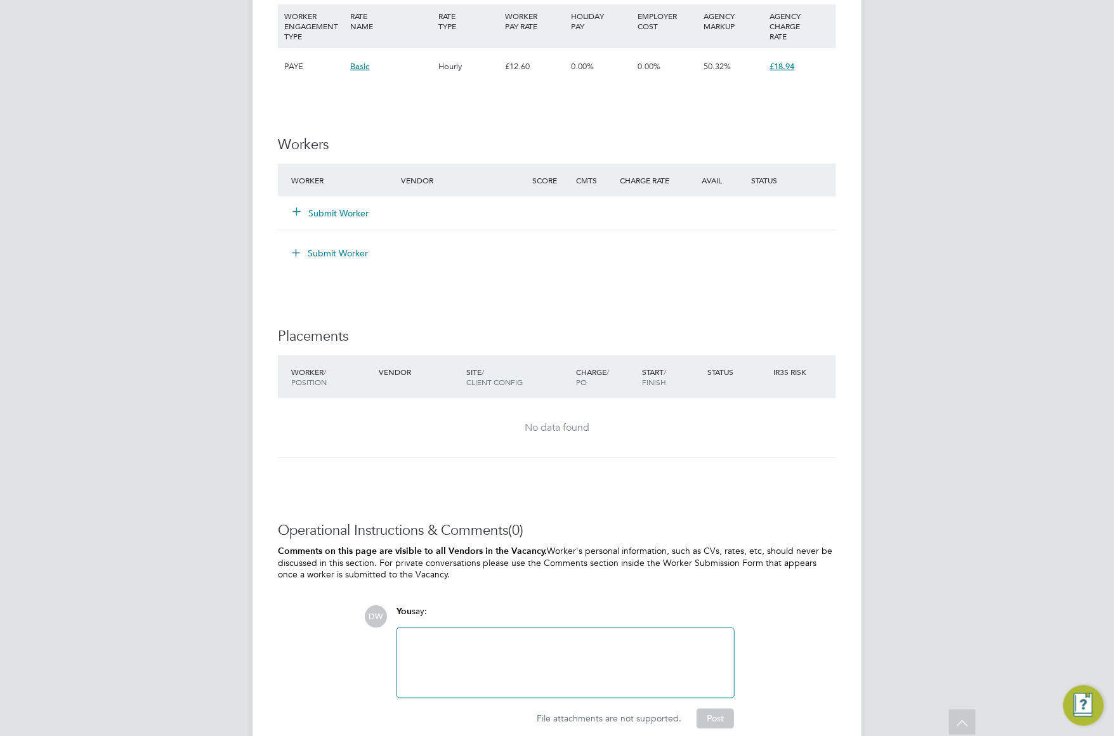
scroll to position [954, 0]
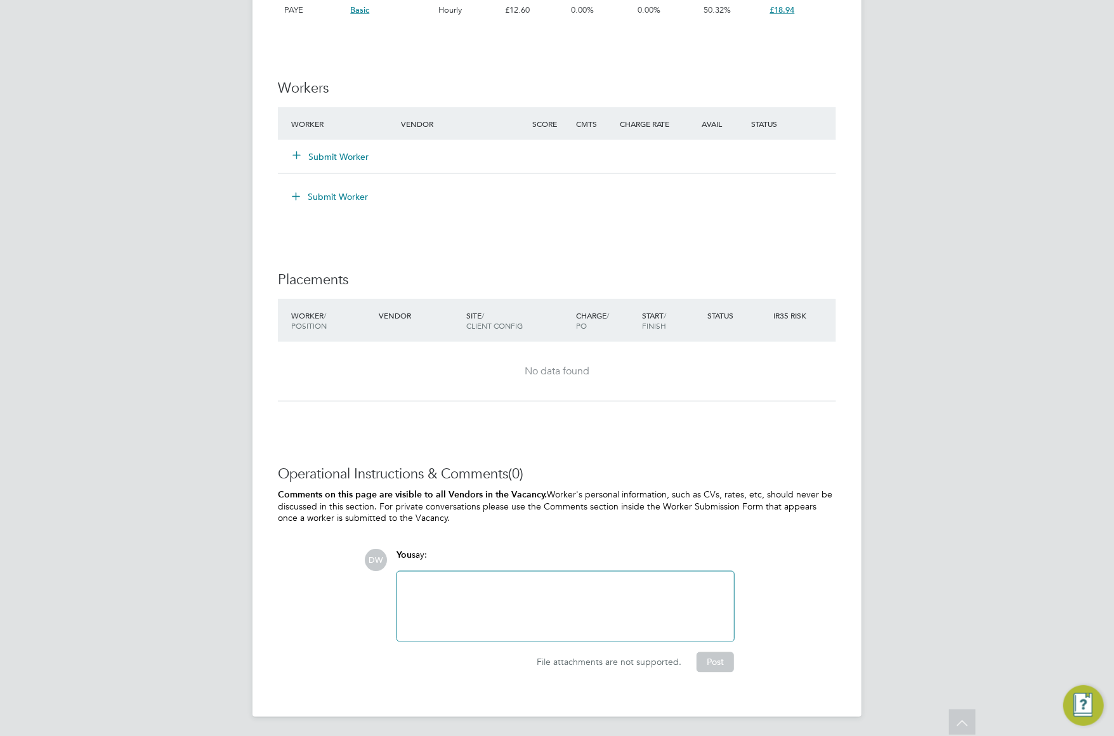
click at [430, 589] on div at bounding box center [566, 606] width 322 height 55
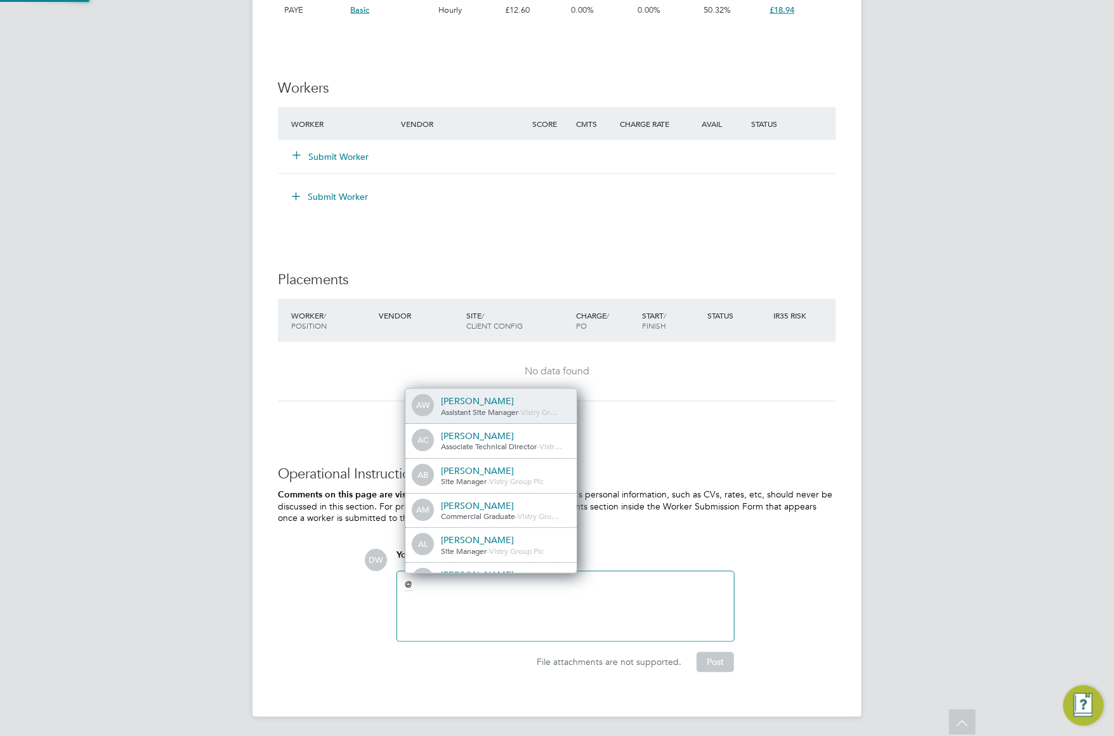
scroll to position [6, 6]
click at [462, 412] on span "Section Manager" at bounding box center [470, 412] width 58 height 10
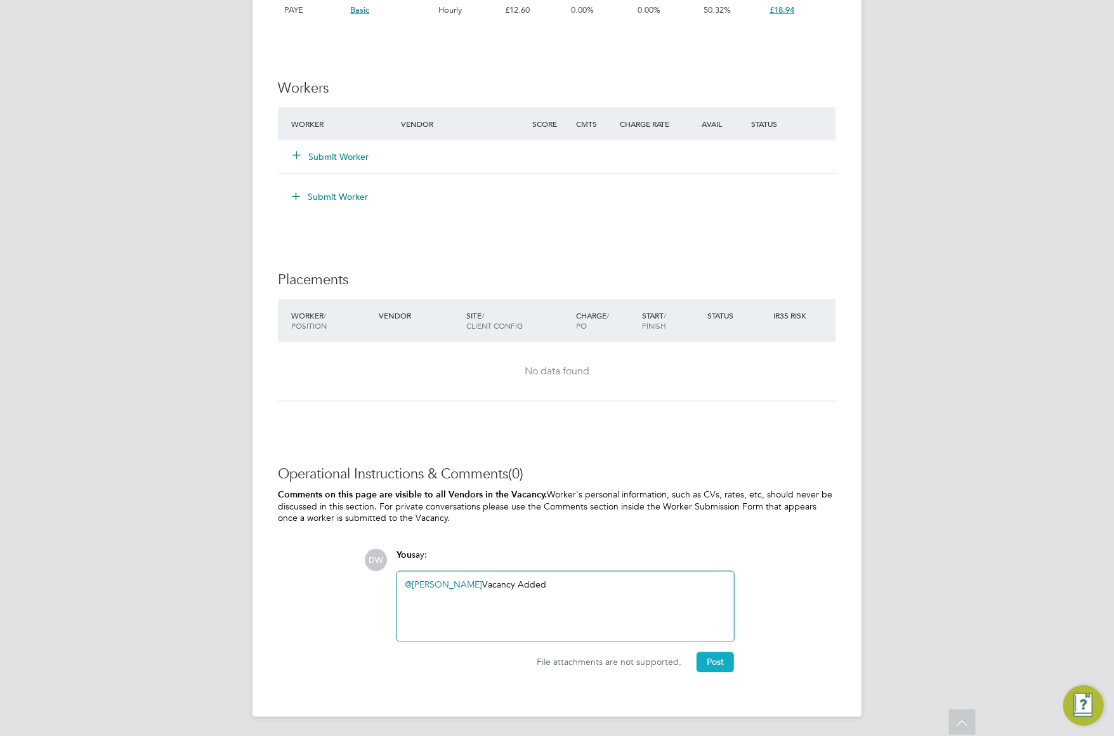
click at [711, 662] on button "Post" at bounding box center [715, 662] width 37 height 20
